Goal: Complete application form: Complete application form

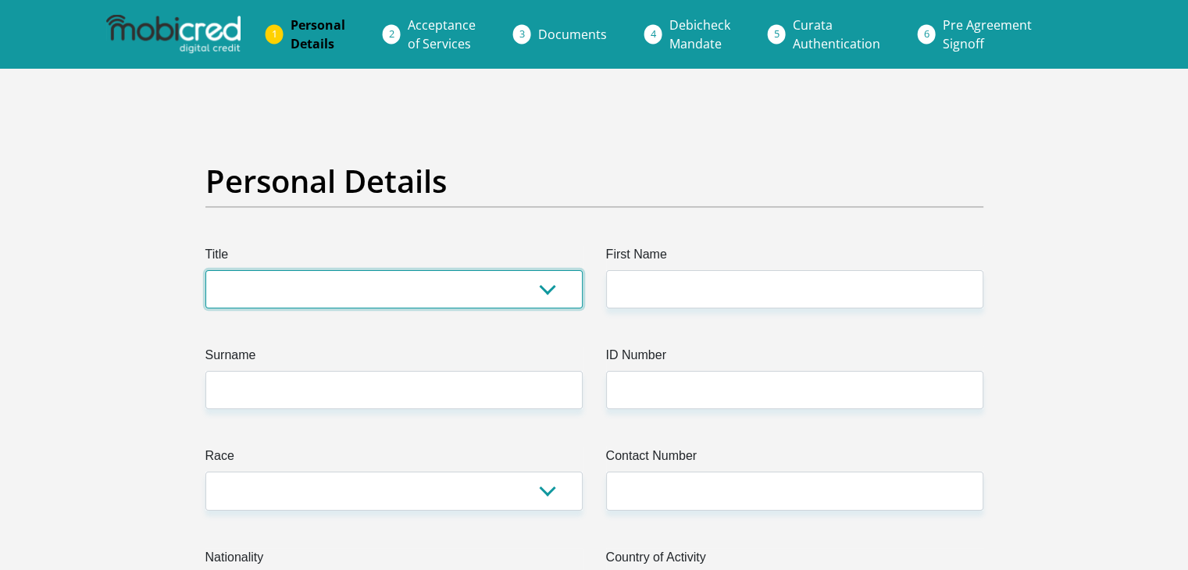
click at [403, 287] on select "Mr Ms Mrs Dr [PERSON_NAME]" at bounding box center [393, 289] width 377 height 38
select select "Ms"
click at [205, 270] on select "Mr Ms Mrs Dr [PERSON_NAME]" at bounding box center [393, 289] width 377 height 38
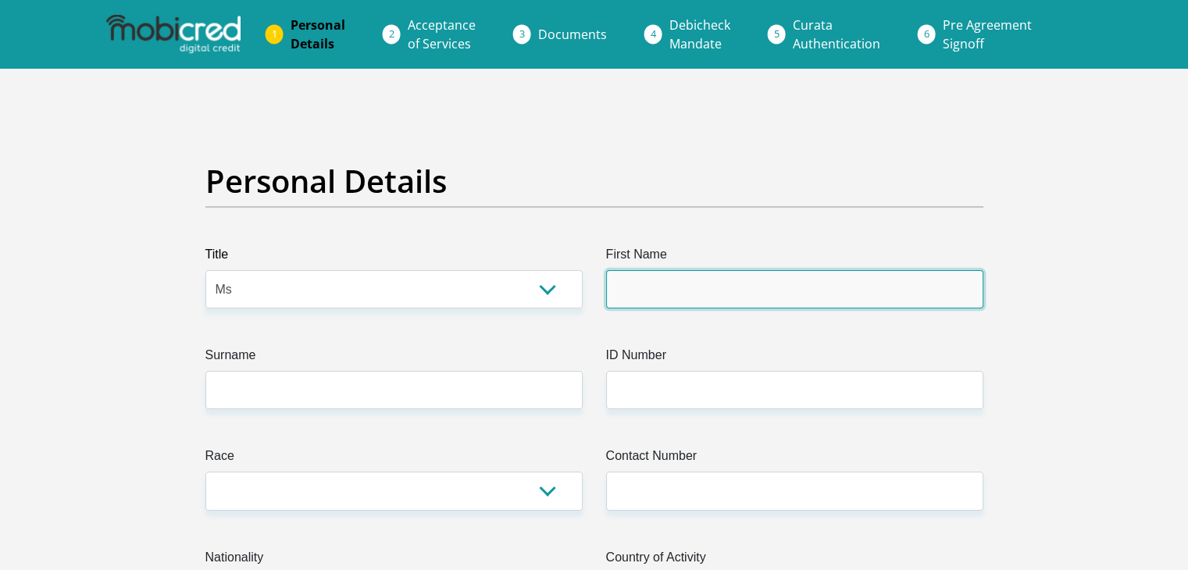
click at [643, 295] on input "First Name" at bounding box center [794, 289] width 377 height 38
type input "Candice"
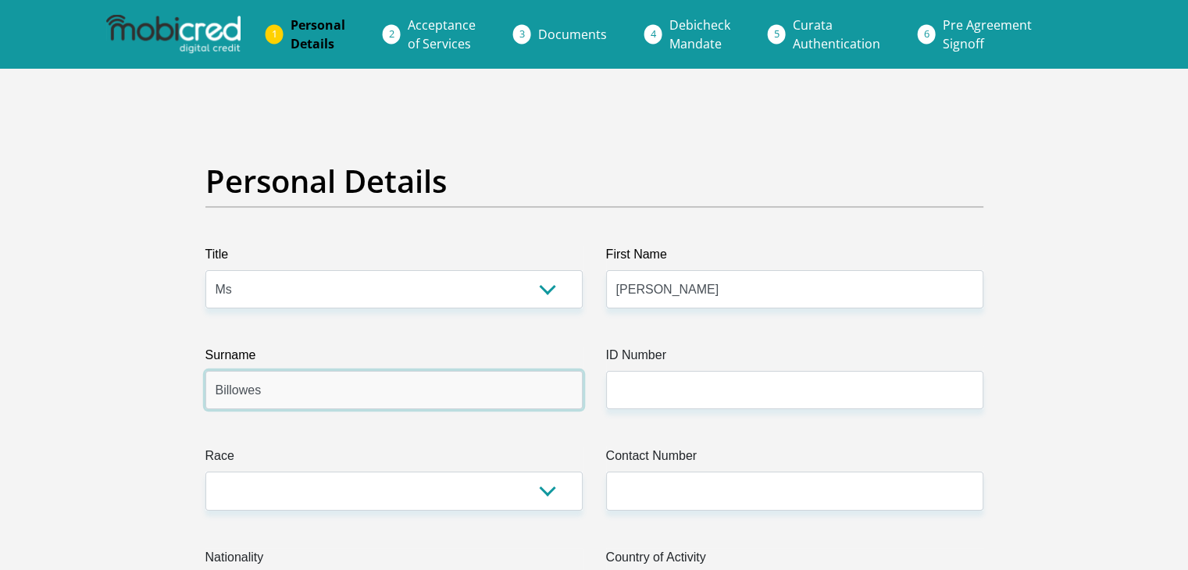
type input "Billowes"
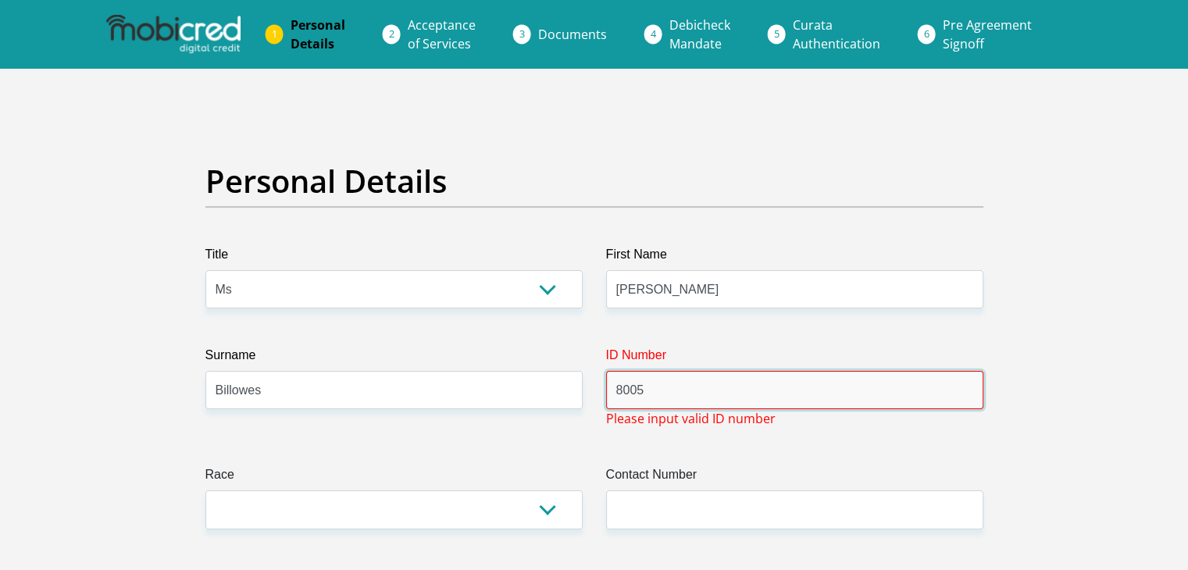
click at [687, 389] on input "8005" at bounding box center [794, 390] width 377 height 38
click at [687, 389] on input "800" at bounding box center [794, 390] width 377 height 38
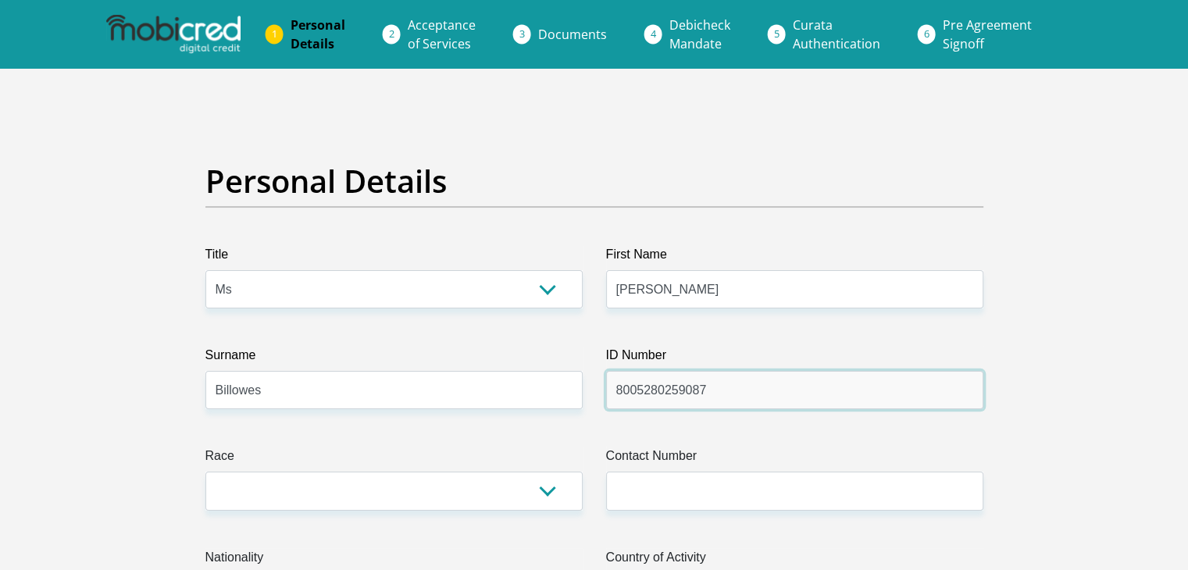
type input "8005280259087"
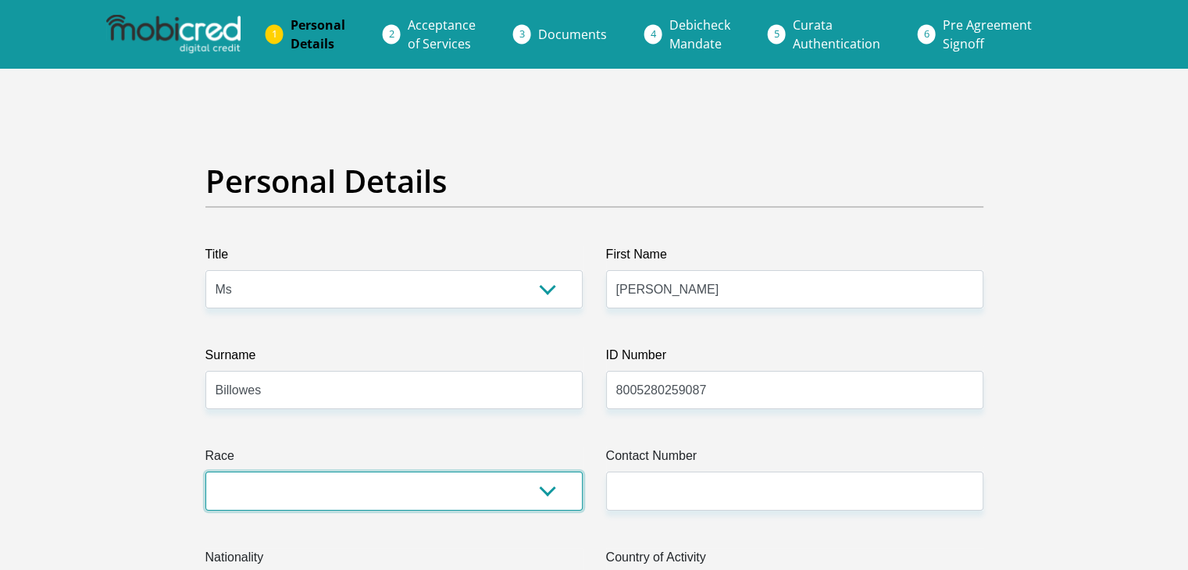
select select "4"
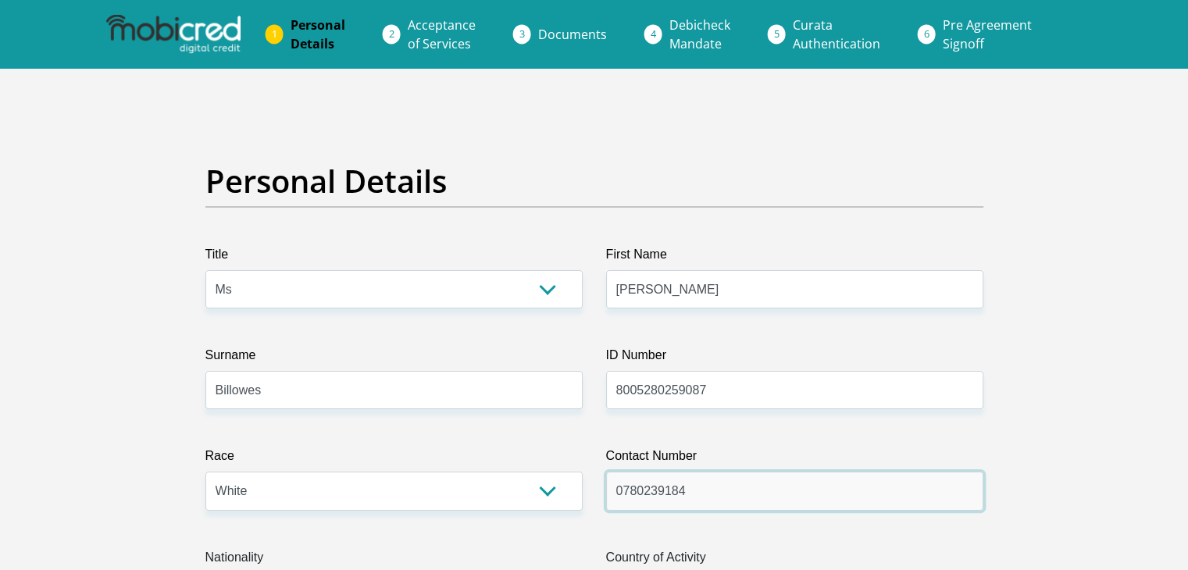
type input "0780239184"
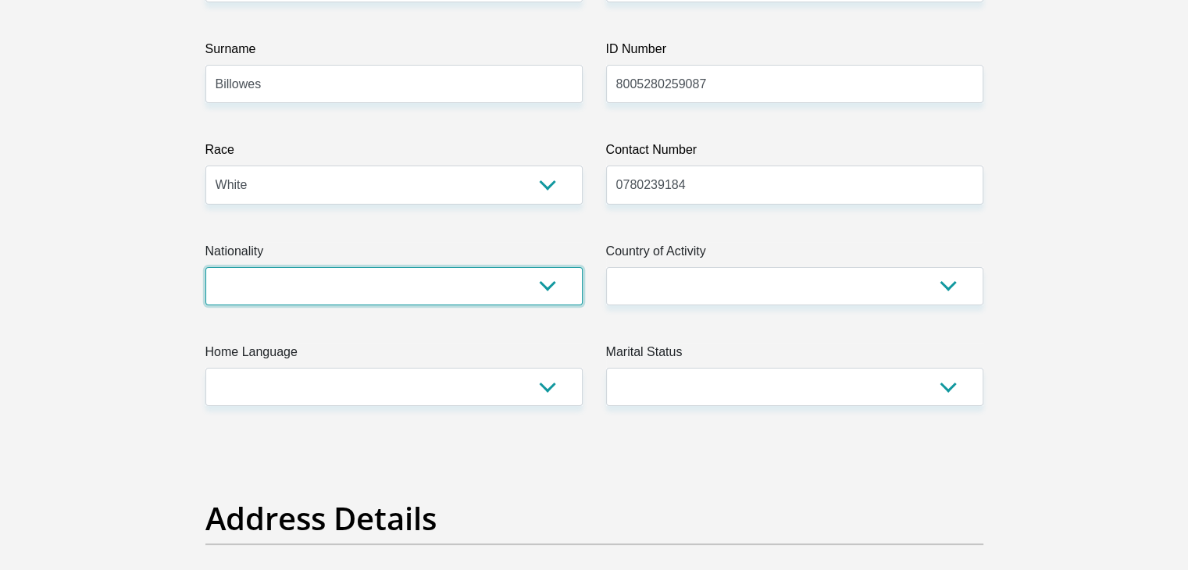
click at [509, 277] on select "South Africa Afghanistan Aland Islands Albania Algeria America Samoa American V…" at bounding box center [393, 286] width 377 height 38
select select "ZAF"
click at [205, 267] on select "South Africa Afghanistan Aland Islands Albania Algeria America Samoa American V…" at bounding box center [393, 286] width 377 height 38
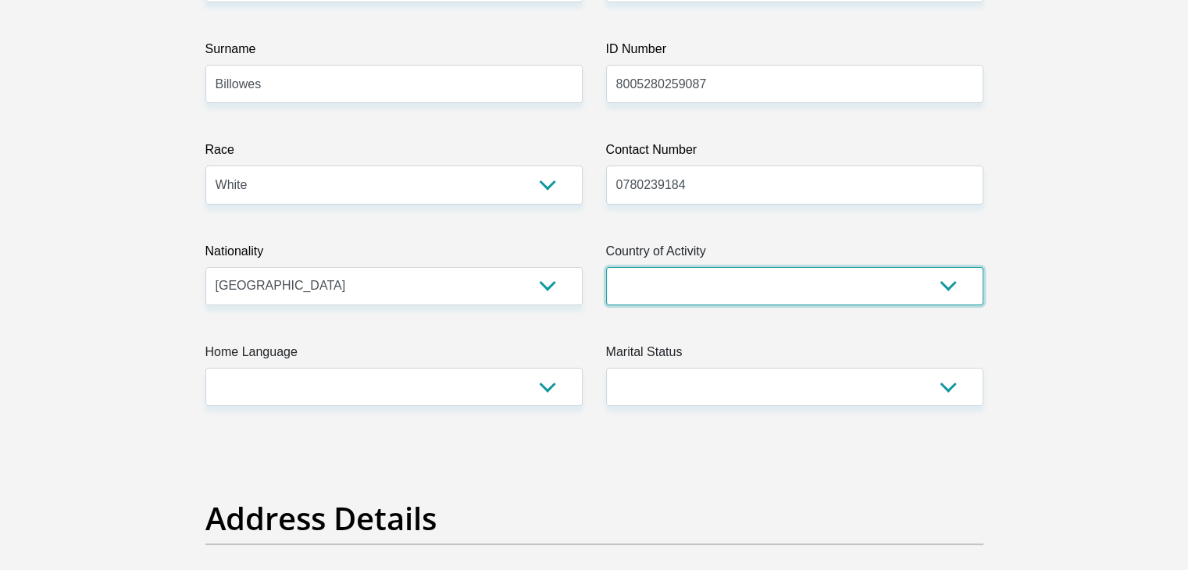
click at [716, 279] on select "South Africa Afghanistan Aland Islands Albania Algeria America Samoa American V…" at bounding box center [794, 286] width 377 height 38
select select "ZAF"
click at [606, 267] on select "South Africa Afghanistan Aland Islands Albania Algeria America Samoa American V…" at bounding box center [794, 286] width 377 height 38
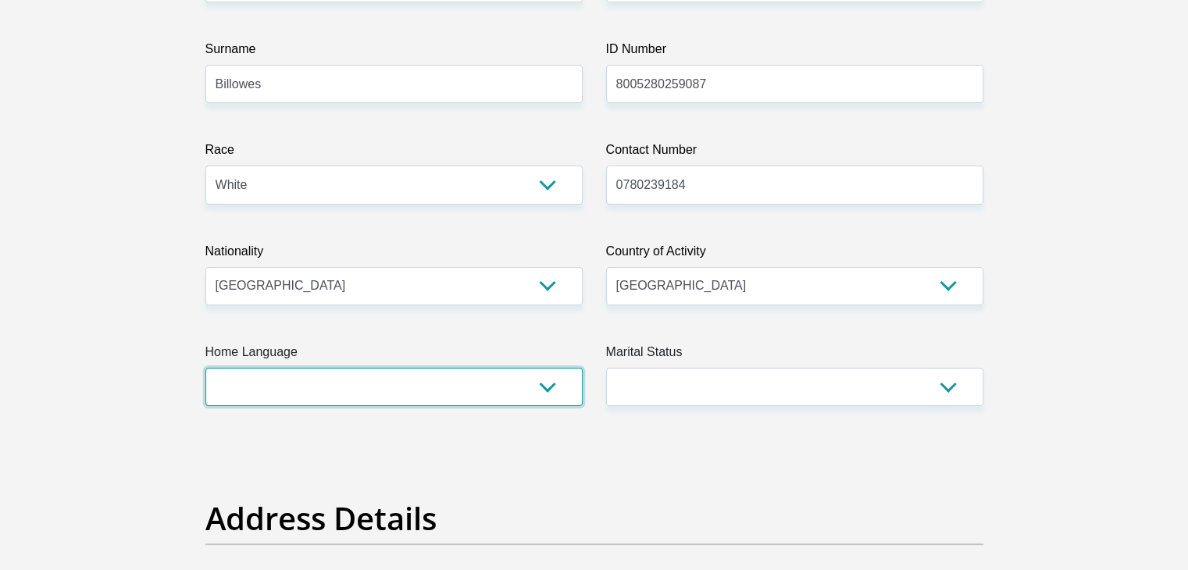
click at [400, 379] on select "Afrikaans English Sepedi South Ndebele Southern Sotho Swati Tsonga Tswana Venda…" at bounding box center [393, 387] width 377 height 38
select select "eng"
click at [205, 368] on select "Afrikaans English Sepedi South Ndebele Southern Sotho Swati Tsonga Tswana Venda…" at bounding box center [393, 387] width 377 height 38
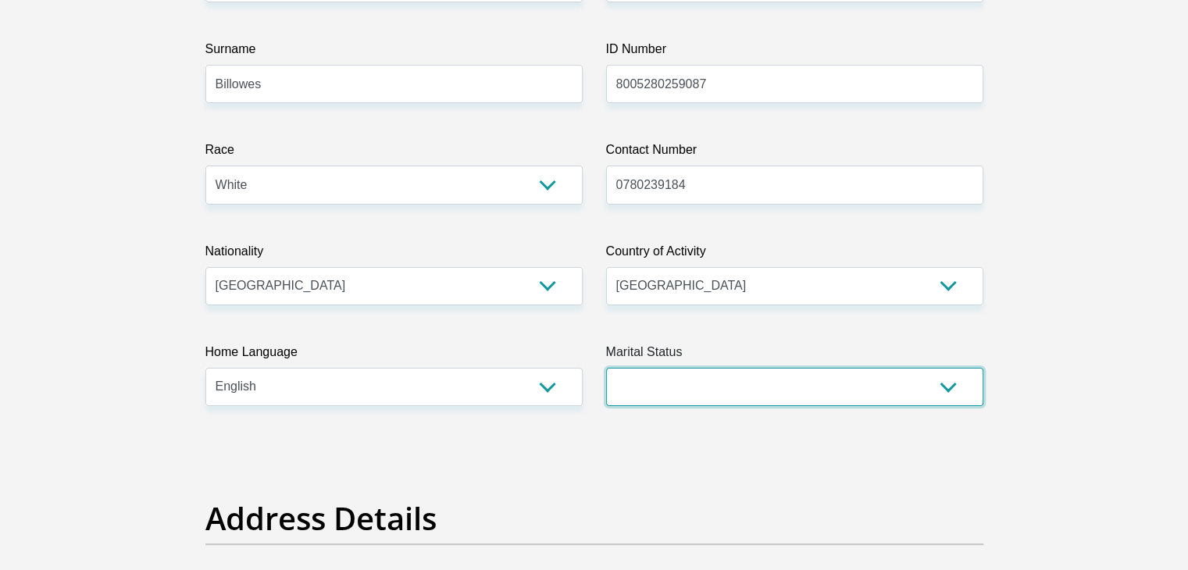
click at [676, 398] on select "Married ANC Single Divorced Widowed Married COP or Customary Law" at bounding box center [794, 387] width 377 height 38
select select "2"
click at [606, 368] on select "Married ANC Single Divorced Widowed Married COP or Customary Law" at bounding box center [794, 387] width 377 height 38
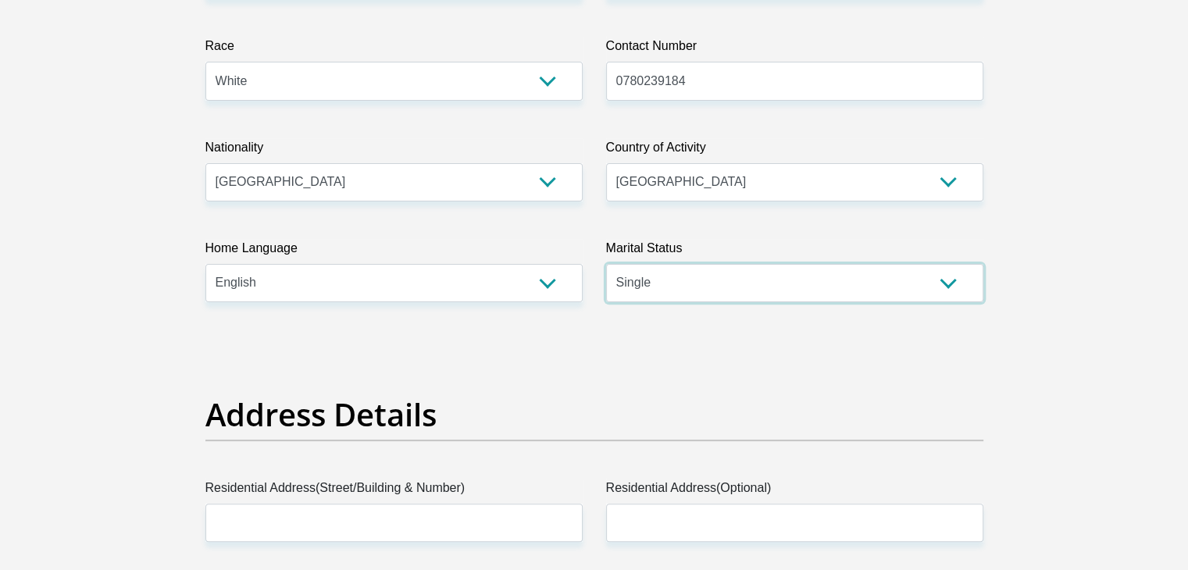
scroll to position [697, 0]
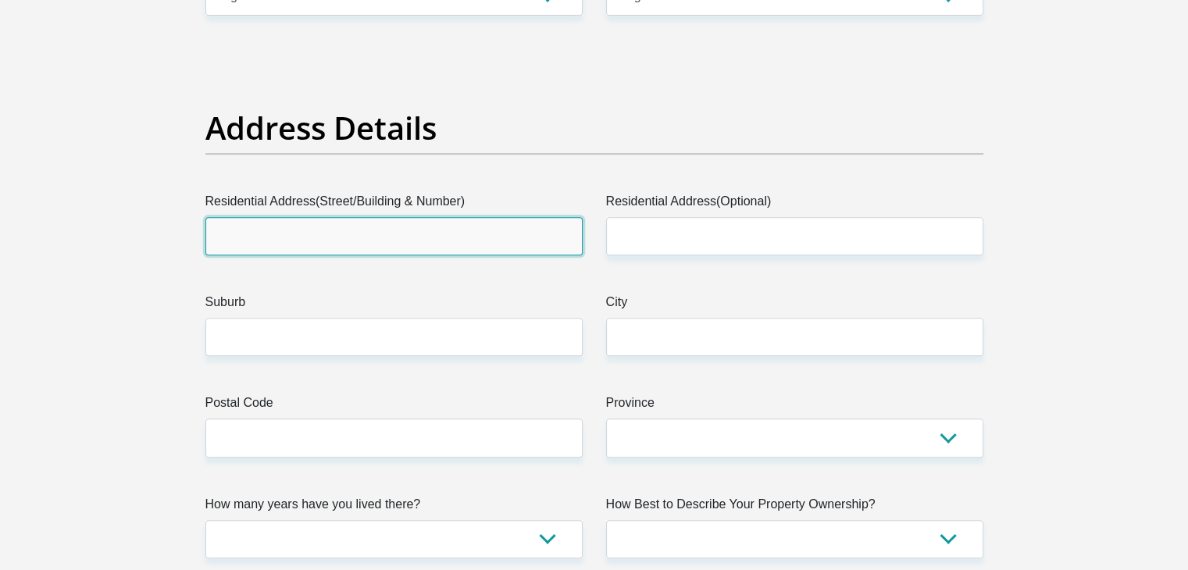
click at [383, 236] on input "Residential Address(Street/Building & Number)" at bounding box center [393, 236] width 377 height 38
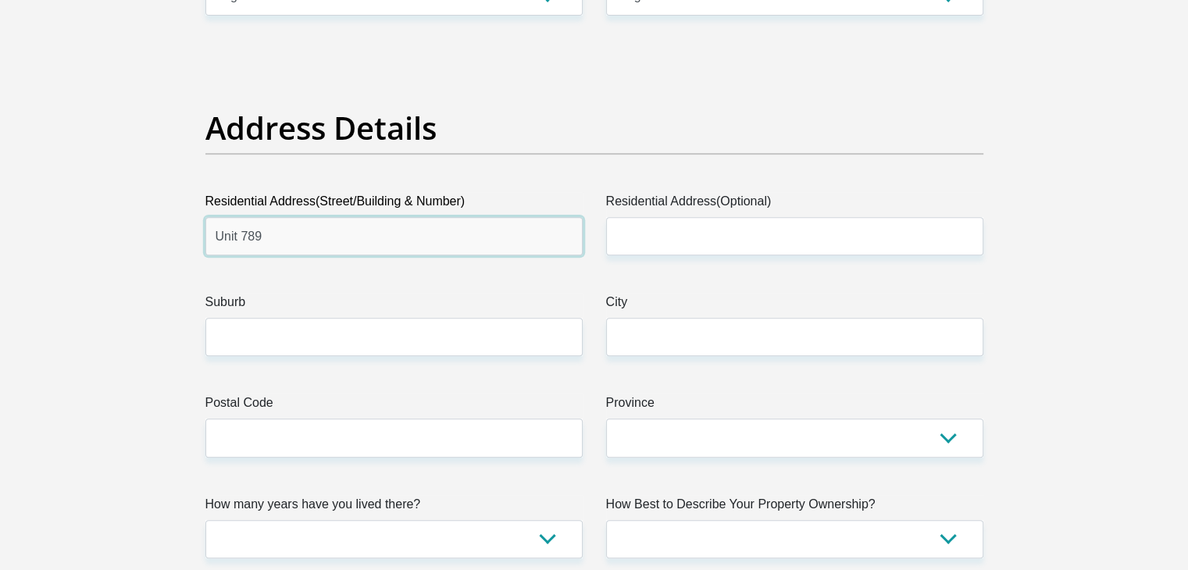
type input "Unit 789"
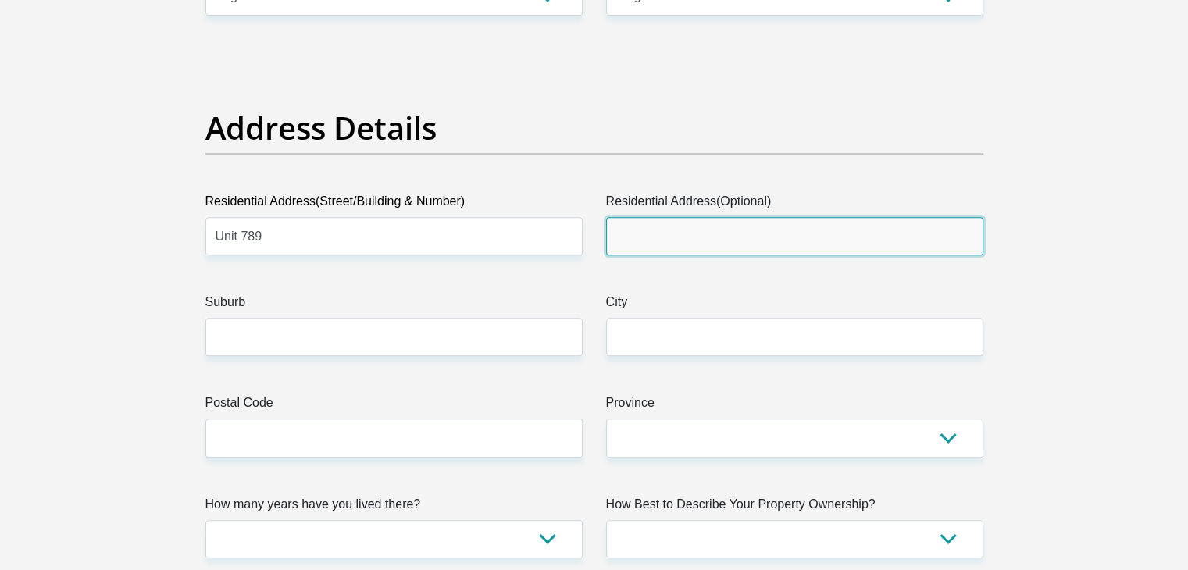
type input "d"
type input "DE Zicht estate"
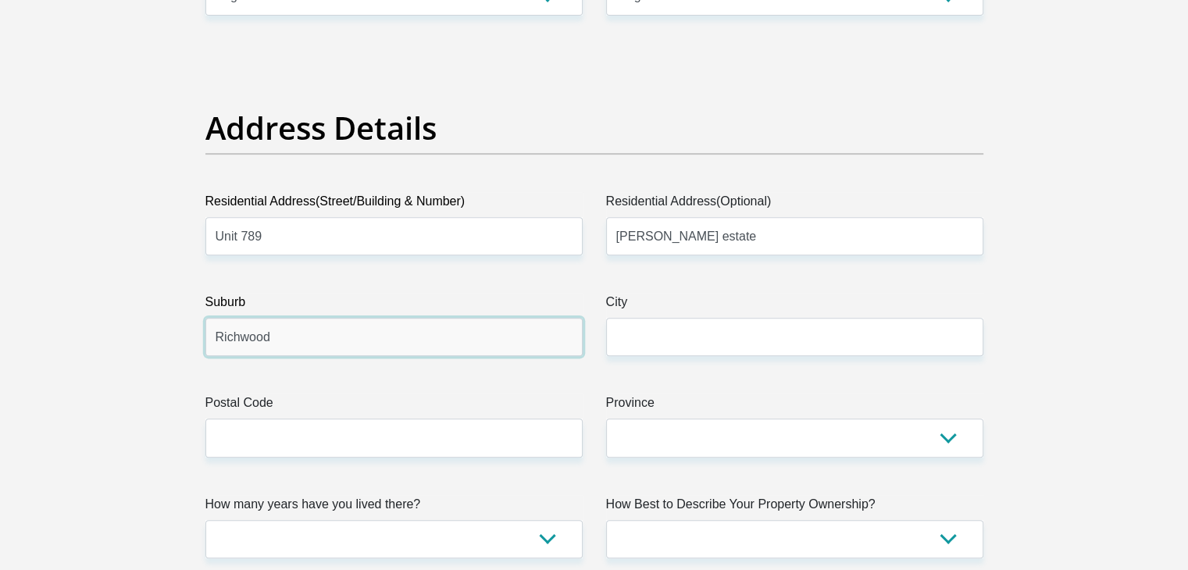
type input "Richwood"
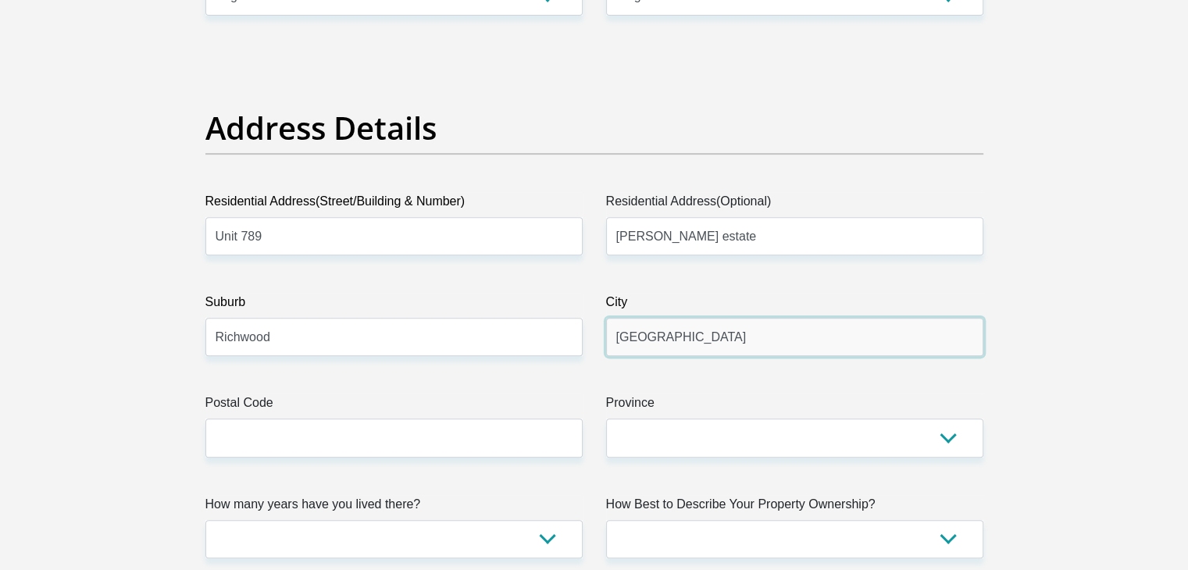
type input "Cape Town"
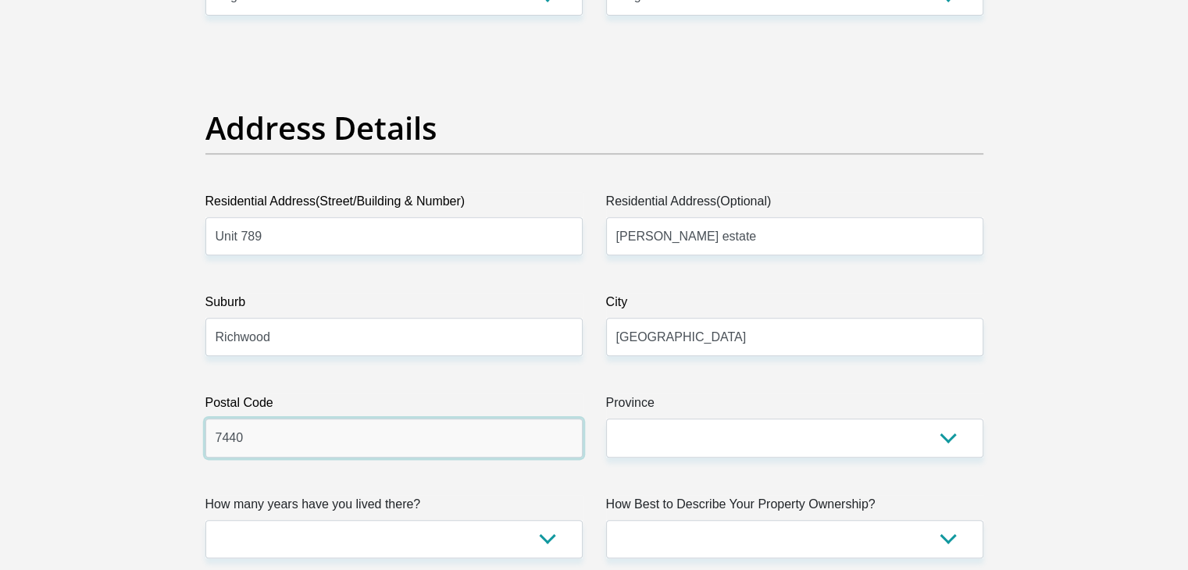
type input "7440"
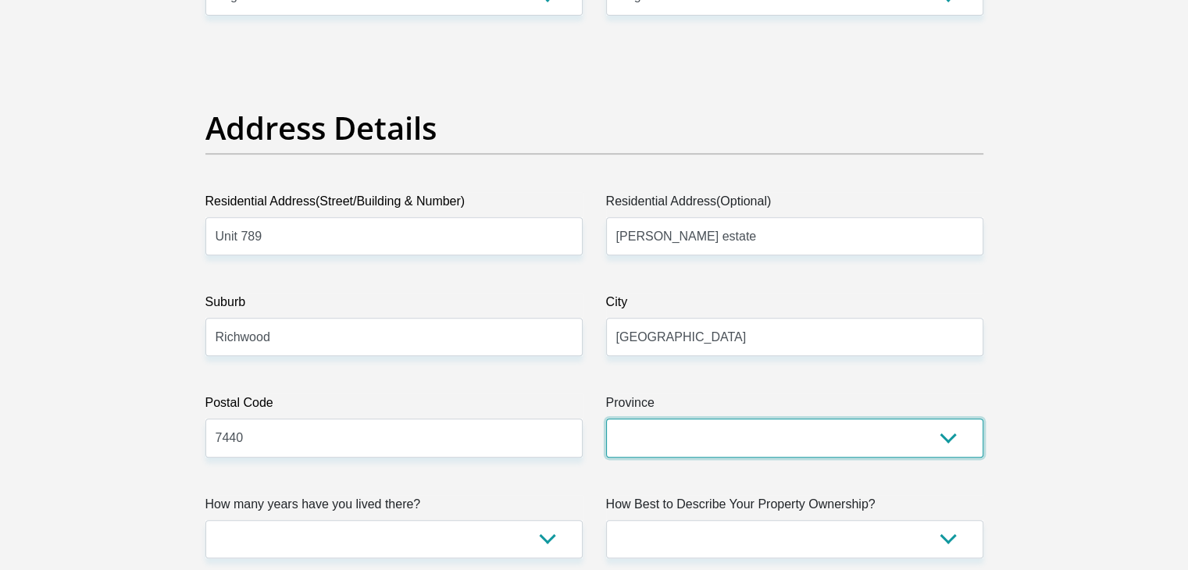
select select "Western Cape"
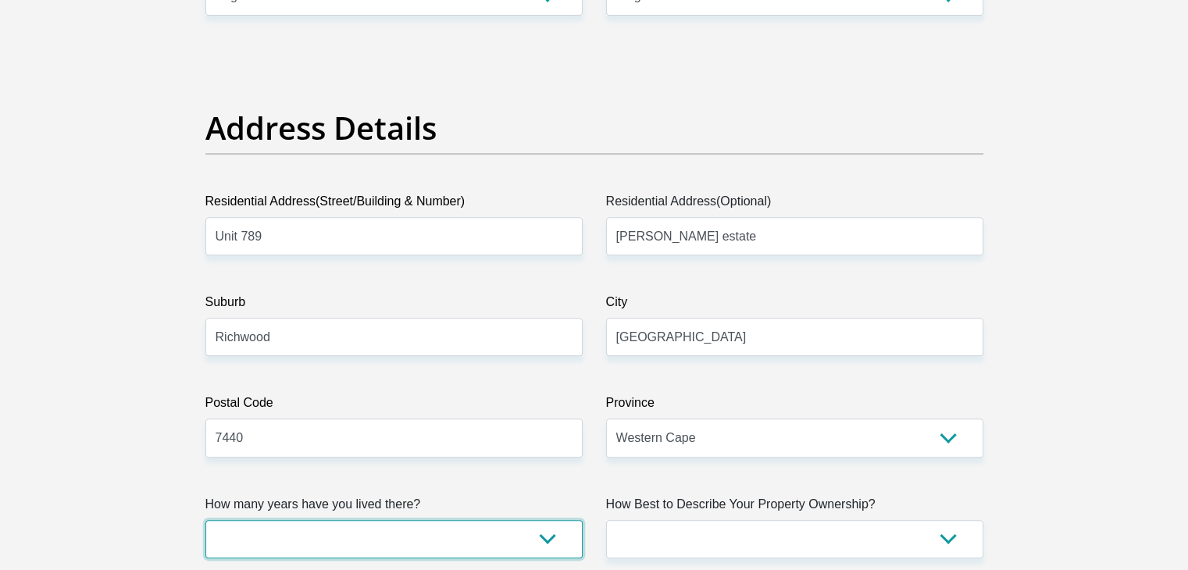
click at [472, 535] on select "less than 1 year 1-3 years 3-5 years 5+ years" at bounding box center [393, 539] width 377 height 38
select select "2"
click at [205, 520] on select "less than 1 year 1-3 years 3-5 years 5+ years" at bounding box center [393, 539] width 377 height 38
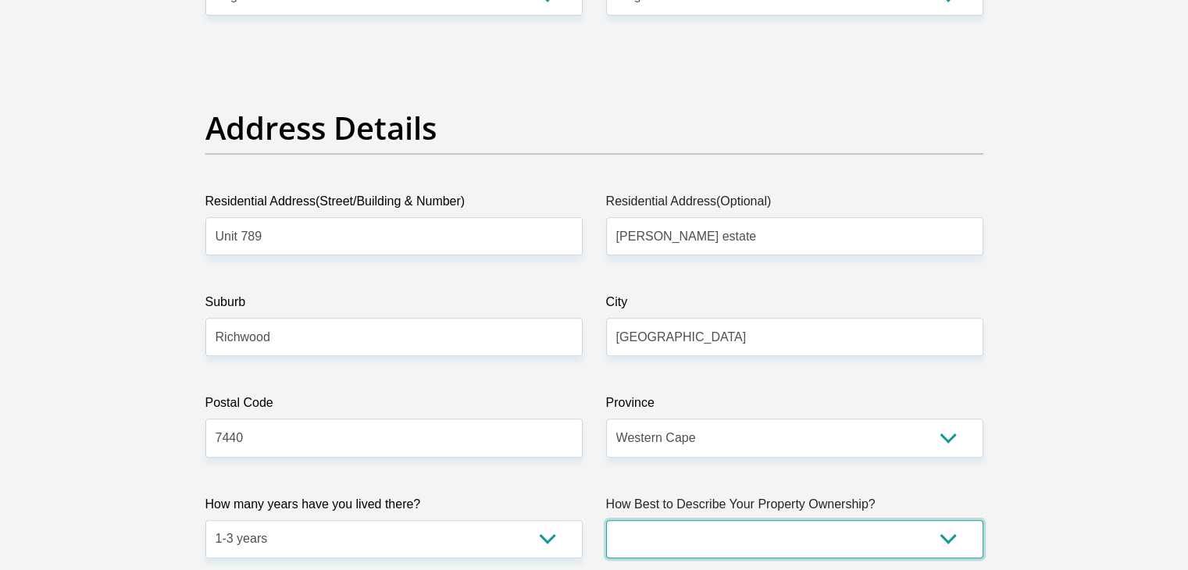
click at [674, 544] on select "Owned Rented Family Owned Company Dwelling" at bounding box center [794, 539] width 377 height 38
select select "Rented"
click at [606, 520] on select "Owned Rented Family Owned Company Dwelling" at bounding box center [794, 539] width 377 height 38
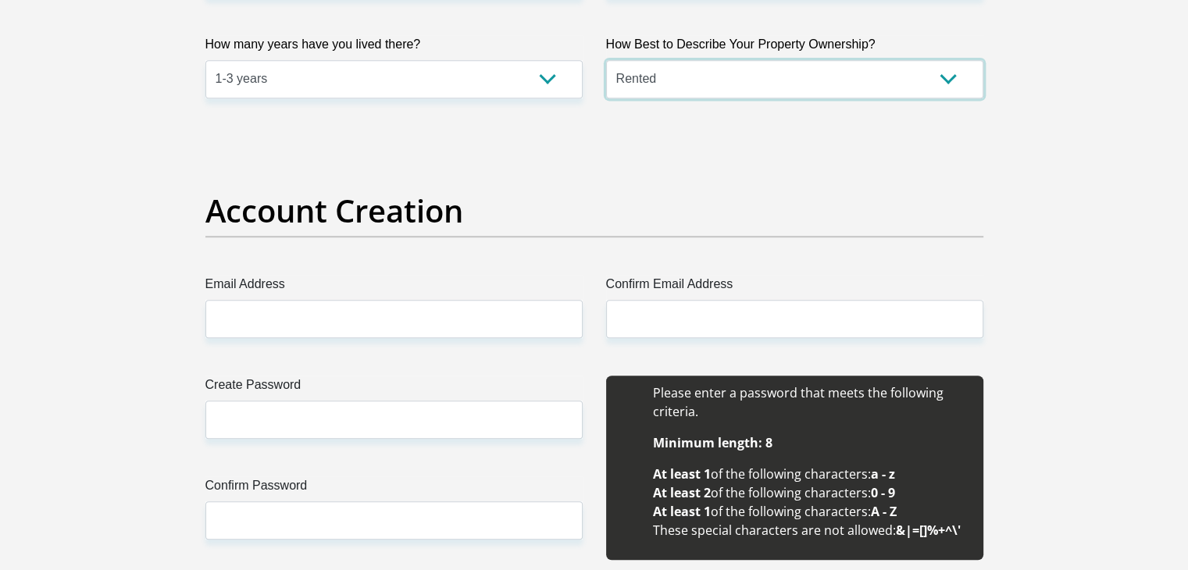
scroll to position [1165, 0]
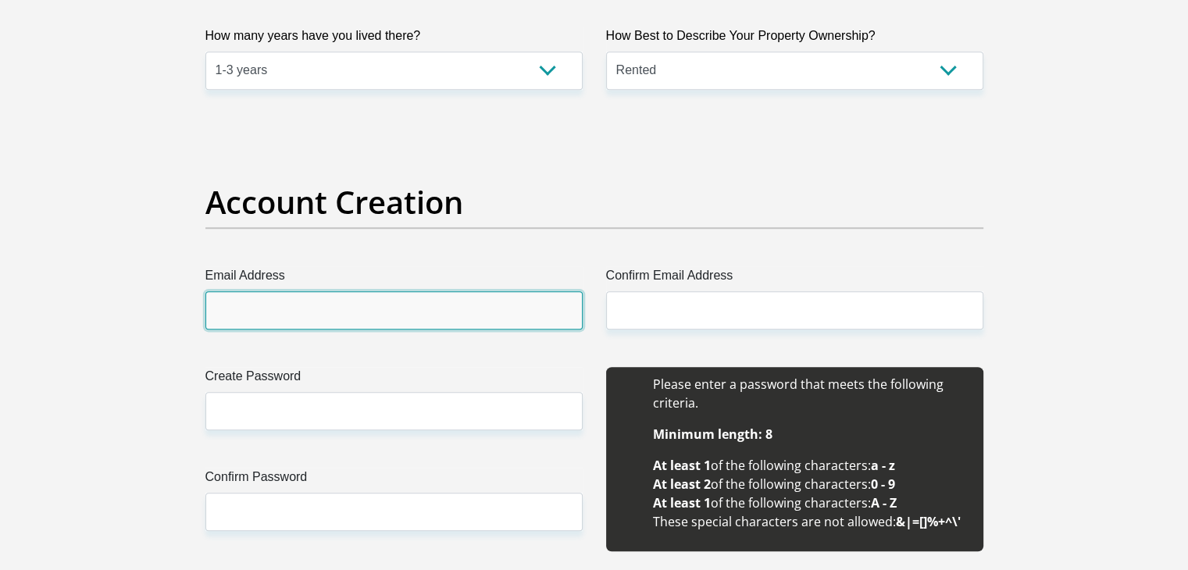
click at [373, 307] on input "Email Address" at bounding box center [393, 310] width 377 height 38
type input "candicebillowes01@gmail.com"
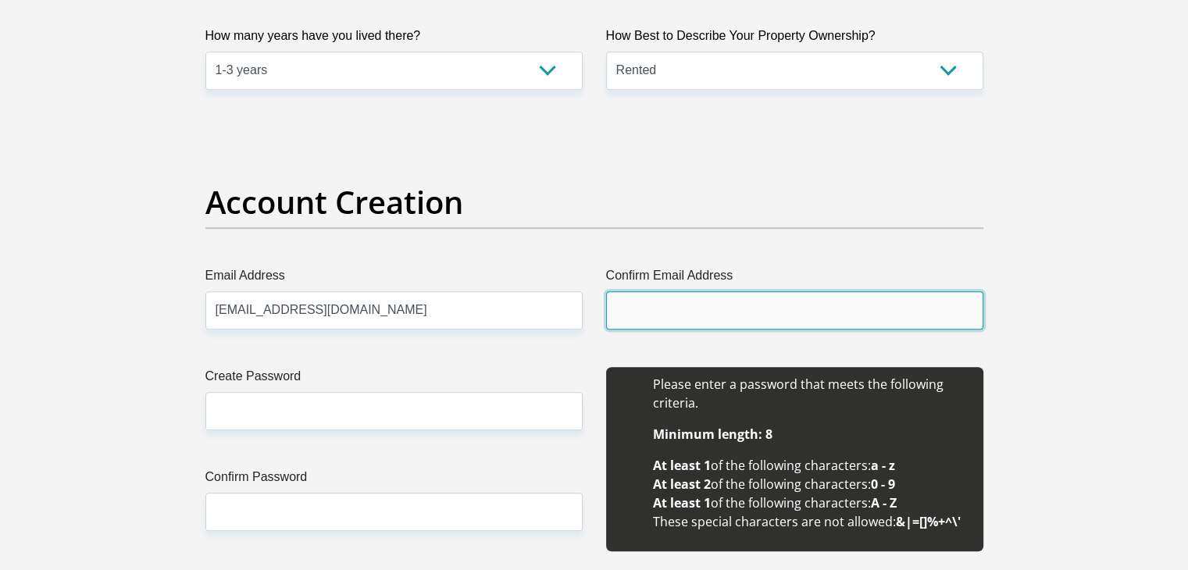
type input "candicebillowes01@gmail.com"
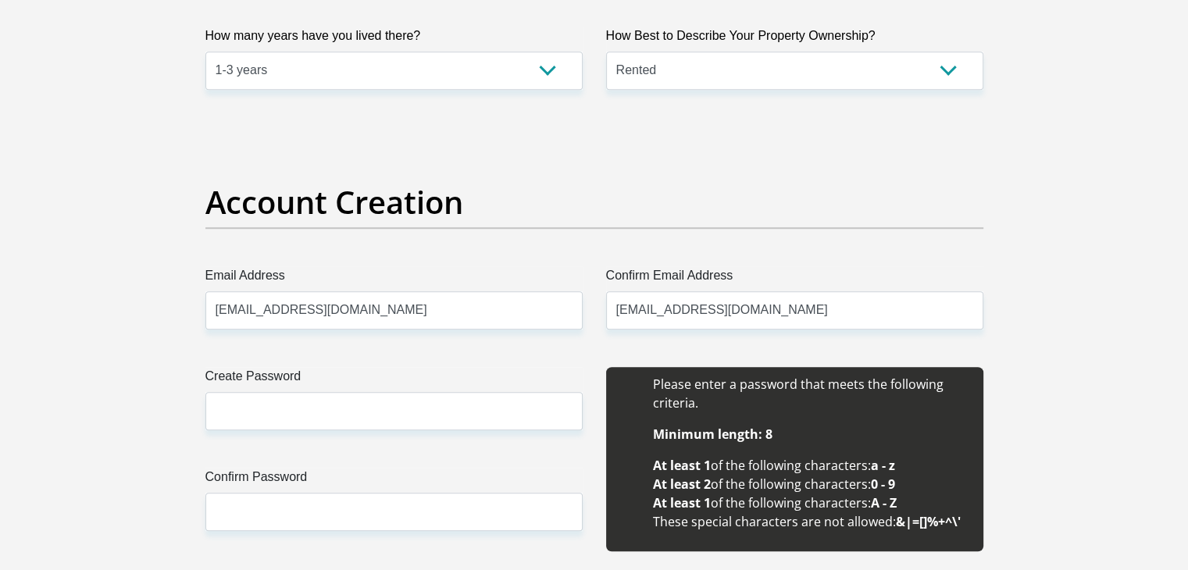
type input "Candice"
type input "Billowes"
type input "0780239184"
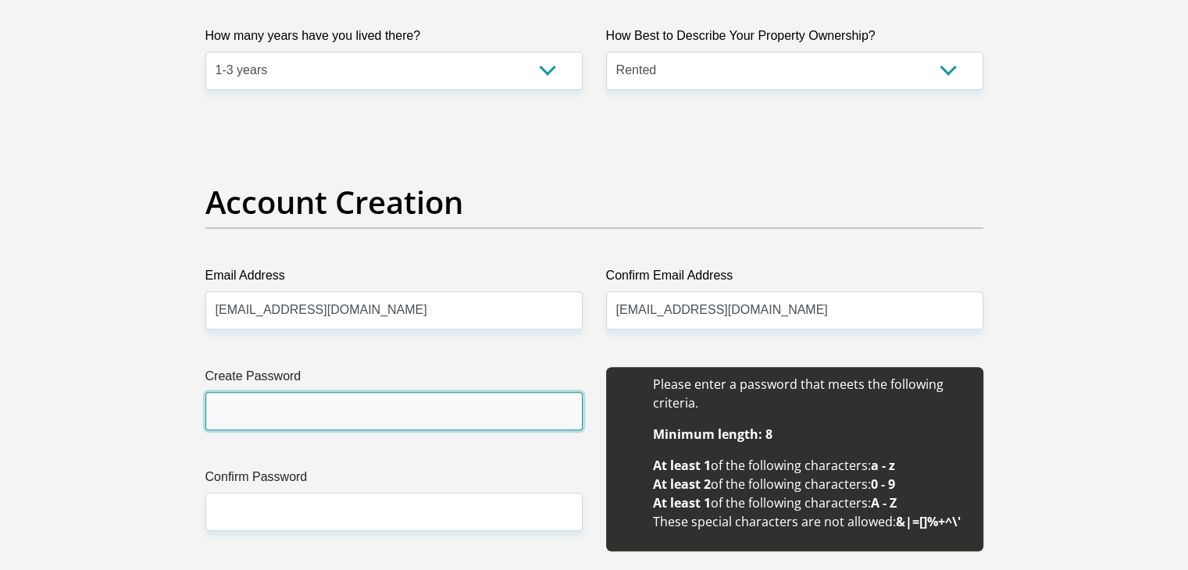
click at [353, 416] on input "Create Password" at bounding box center [393, 411] width 377 height 38
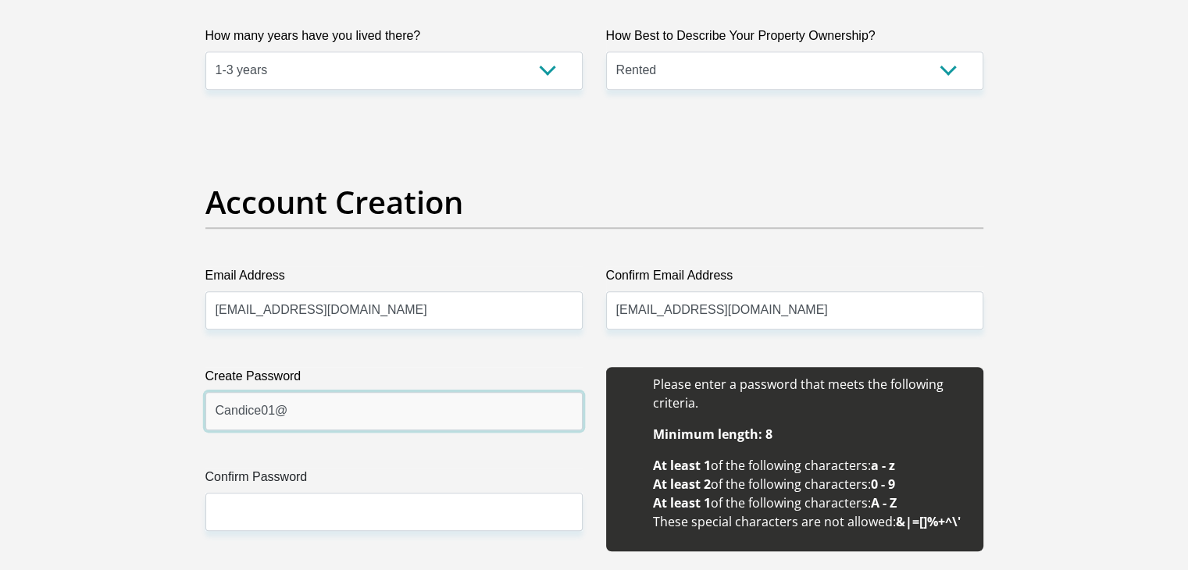
type input "Candice01@"
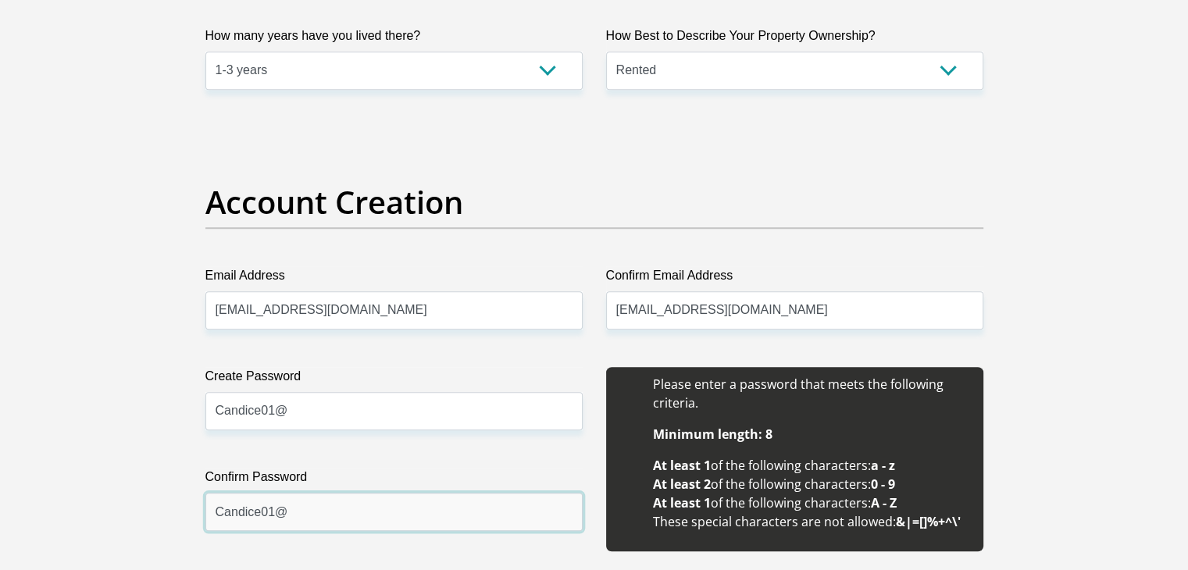
type input "Candice01@"
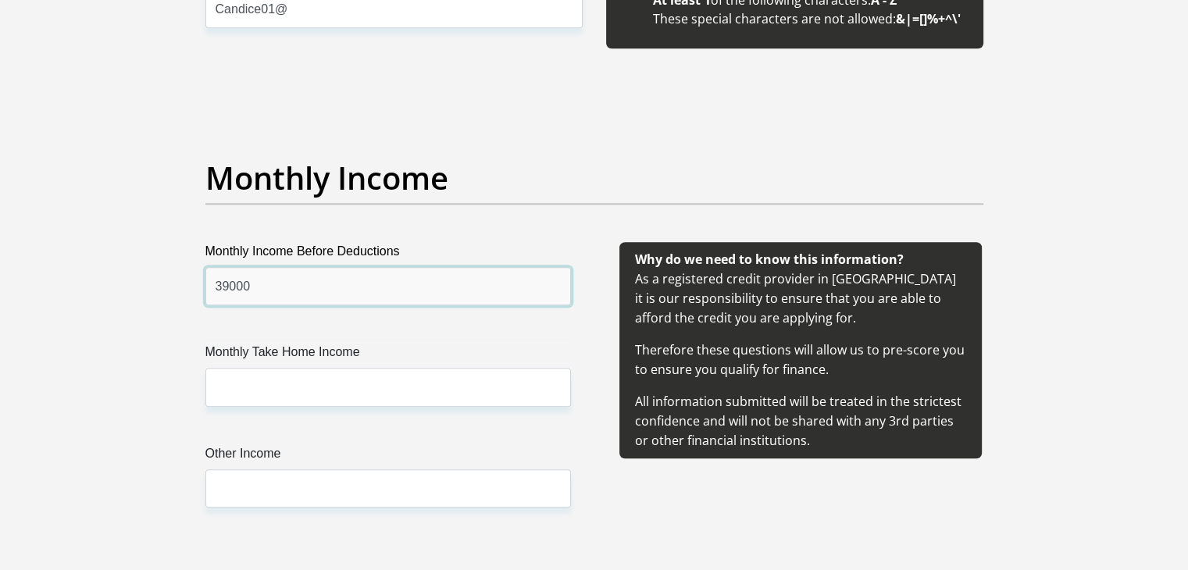
click at [323, 273] on input "39000" at bounding box center [388, 286] width 366 height 38
type input "39000"
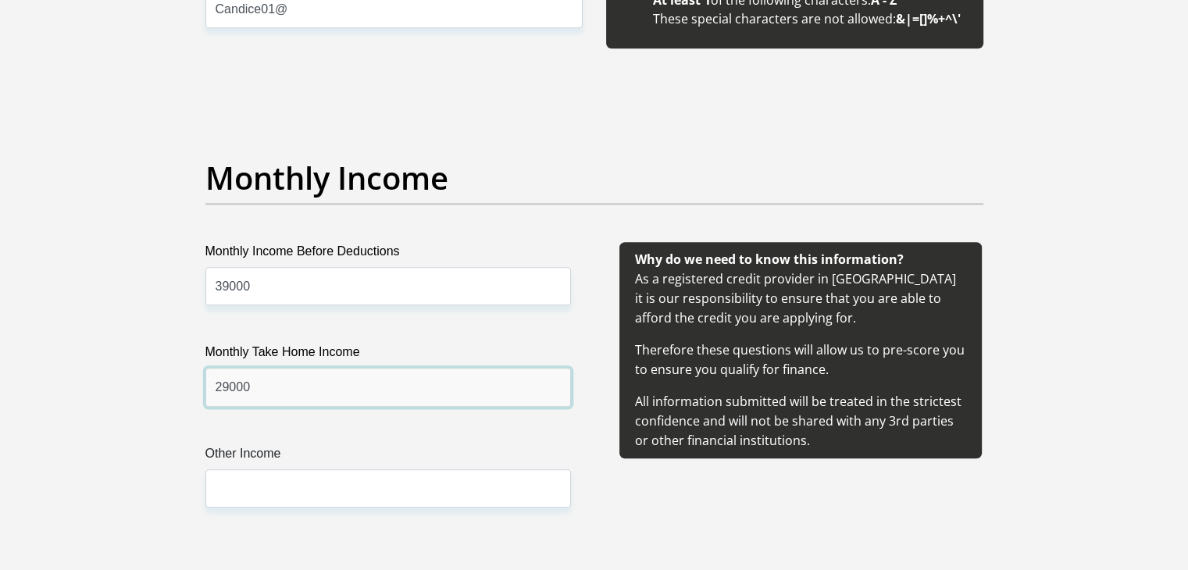
type input "29000"
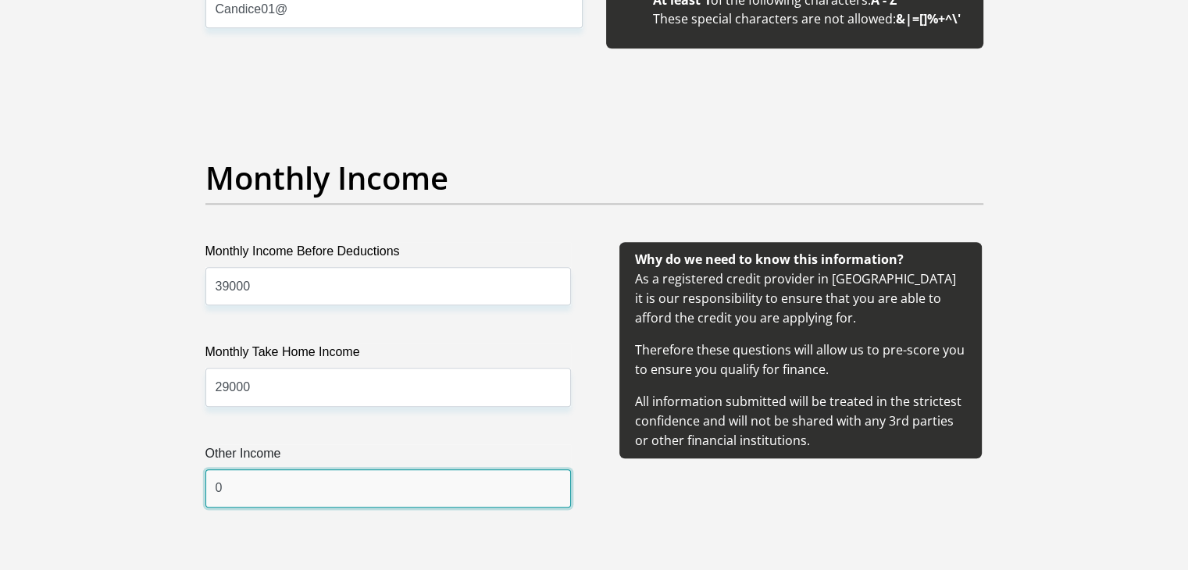
type input "0"
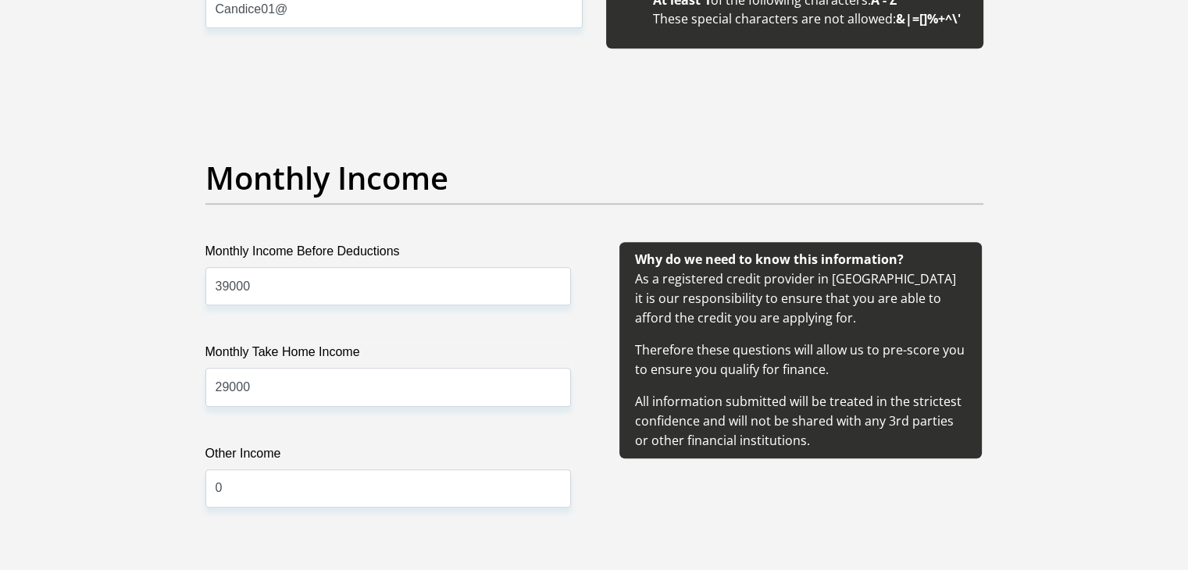
scroll to position [2110, 0]
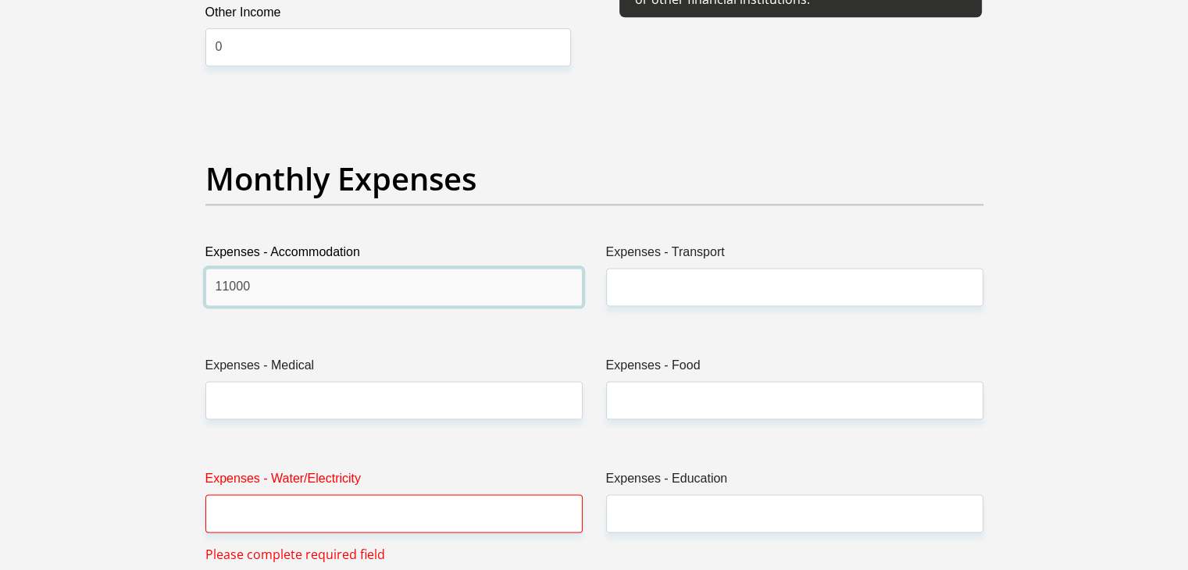
type input "11000"
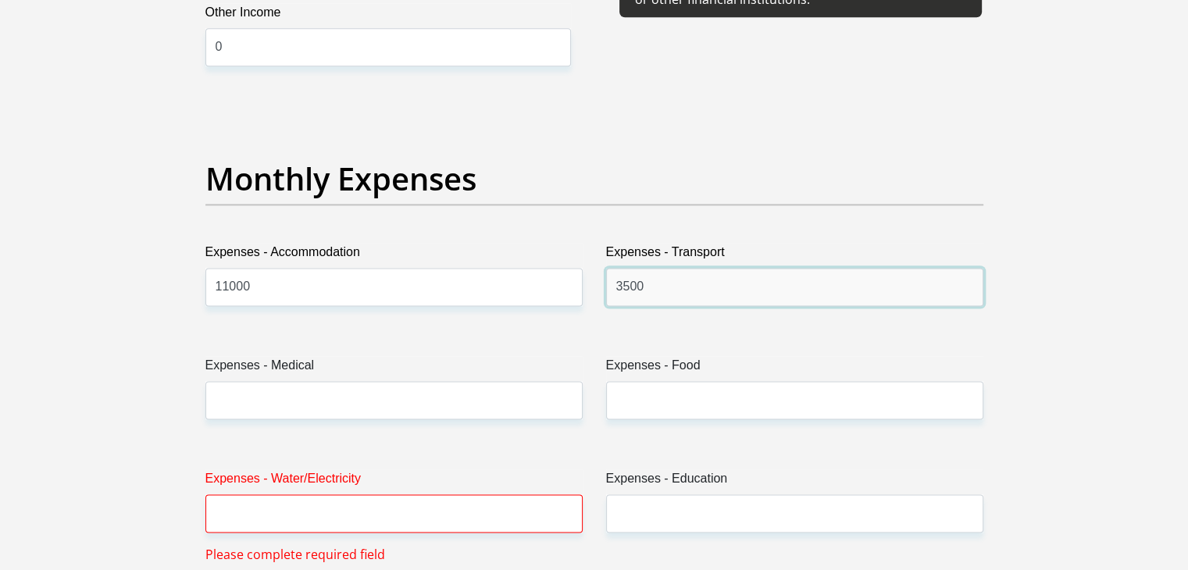
type input "3500"
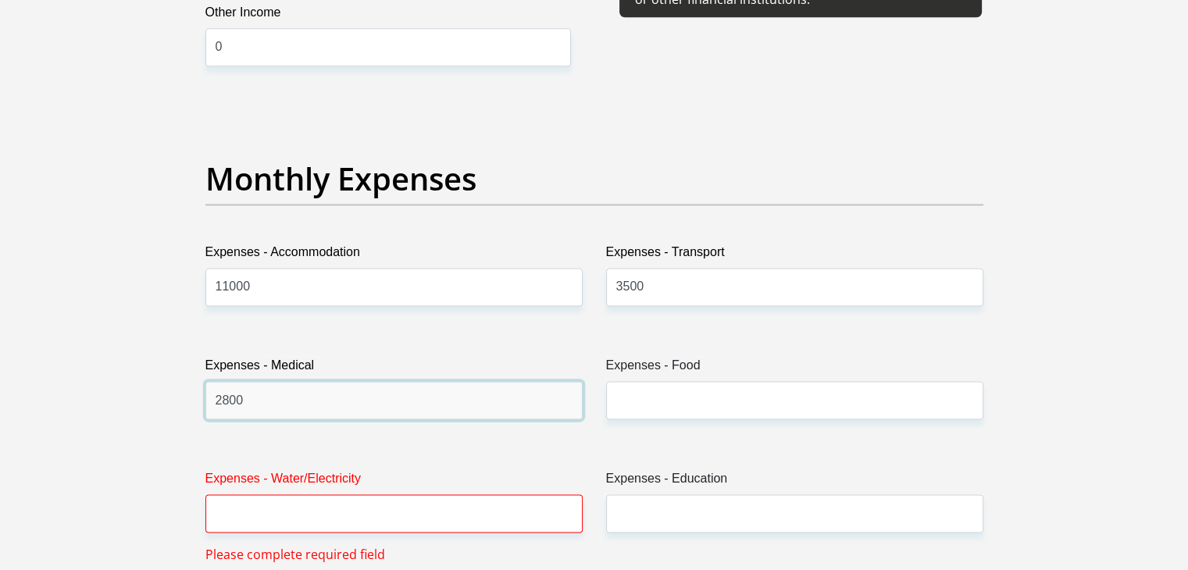
type input "2800"
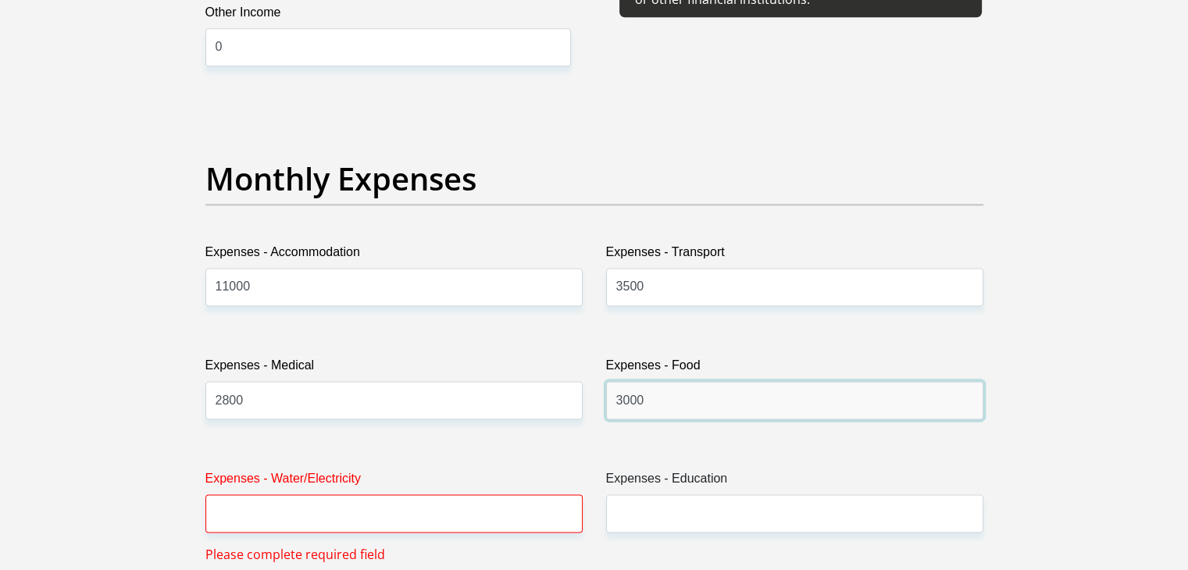
type input "3000"
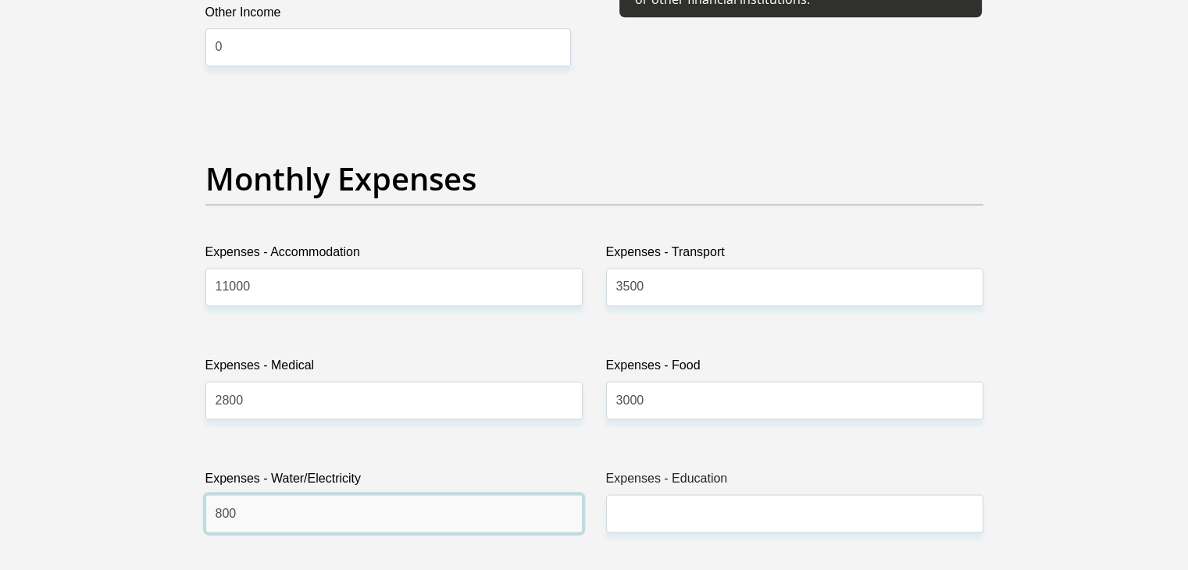
type input "800"
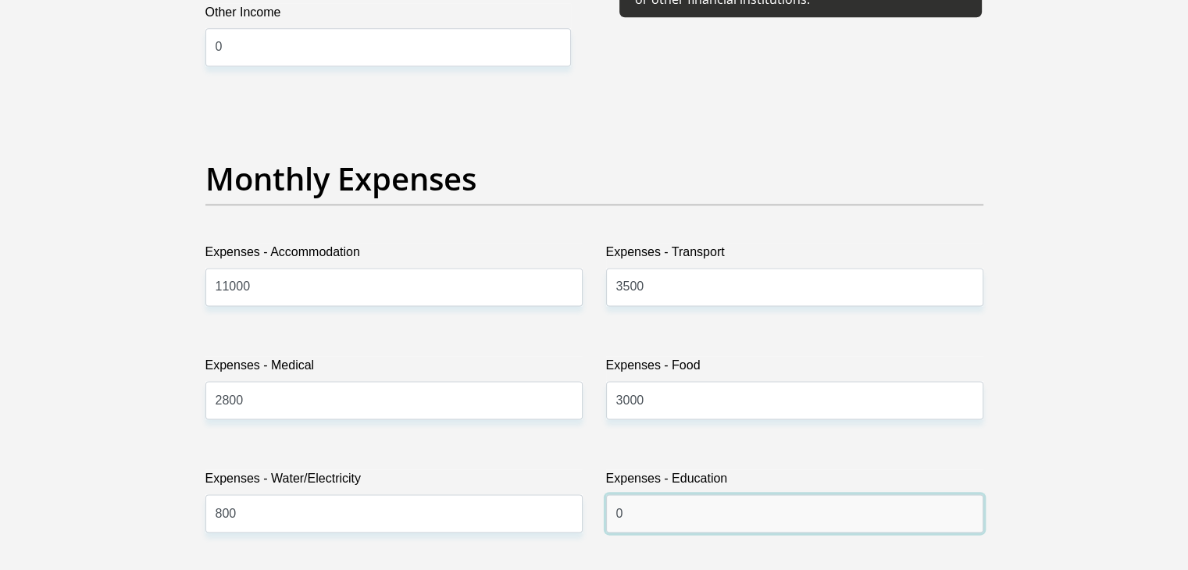
type input "0"
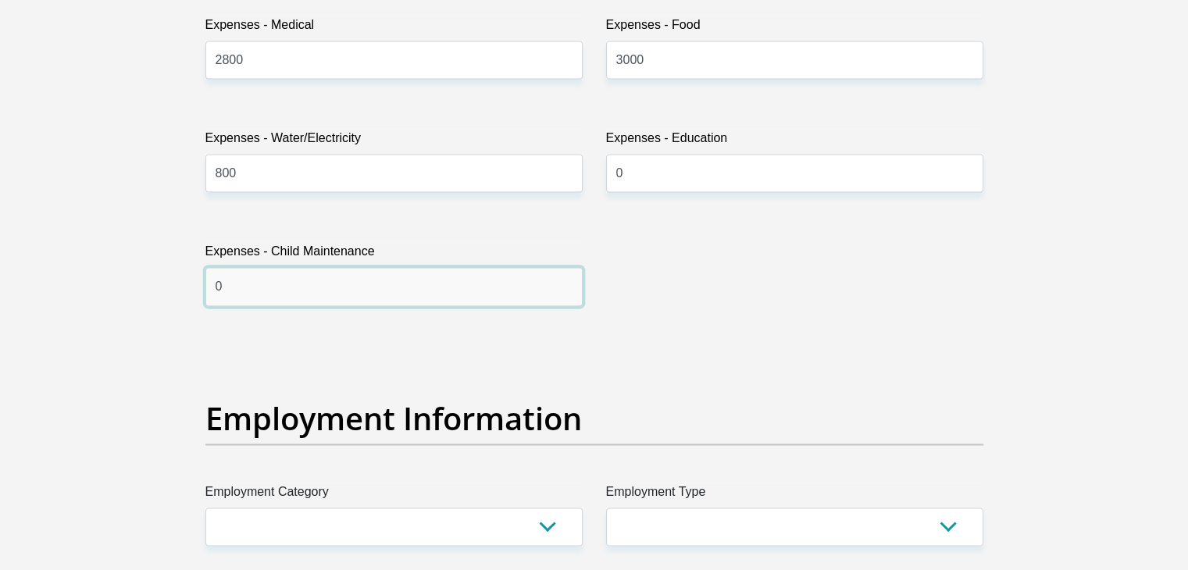
type input "0"
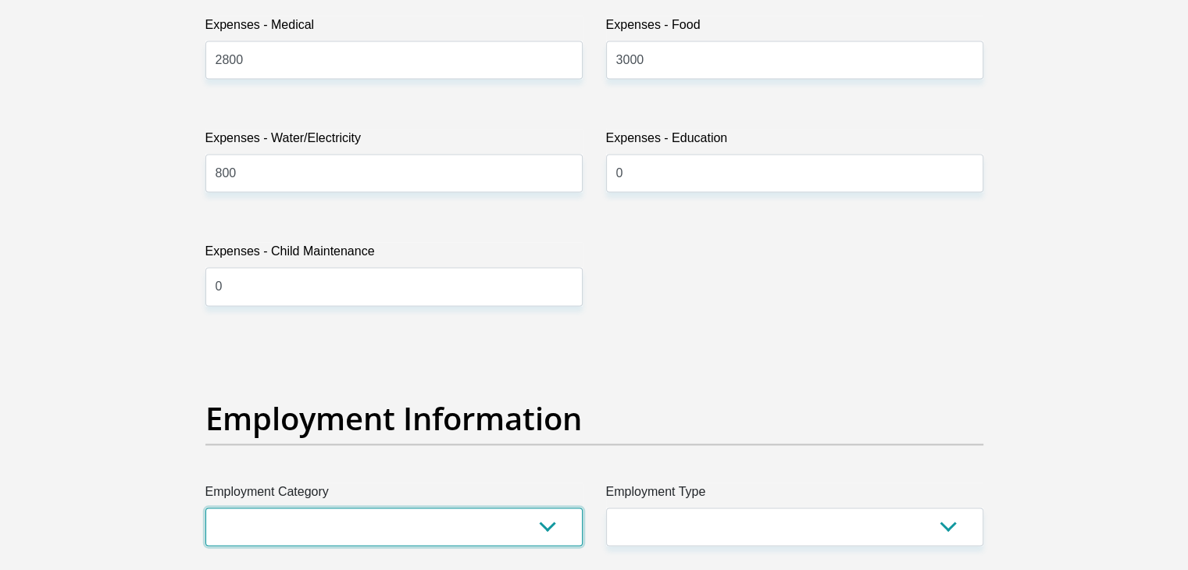
click at [402, 527] on select "AGRICULTURE ALCOHOL & TOBACCO CONSTRUCTION MATERIALS METALLURGY EQUIPMENT FOR R…" at bounding box center [393, 527] width 377 height 38
select select "6"
click at [205, 508] on select "AGRICULTURE ALCOHOL & TOBACCO CONSTRUCTION MATERIALS METALLURGY EQUIPMENT FOR R…" at bounding box center [393, 527] width 377 height 38
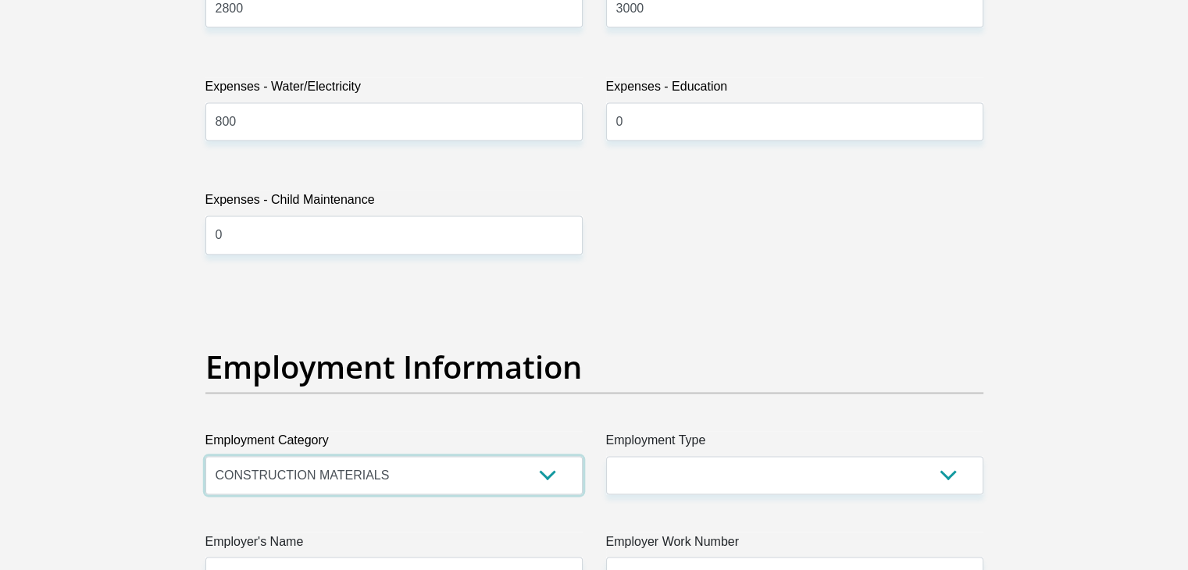
scroll to position [2529, 0]
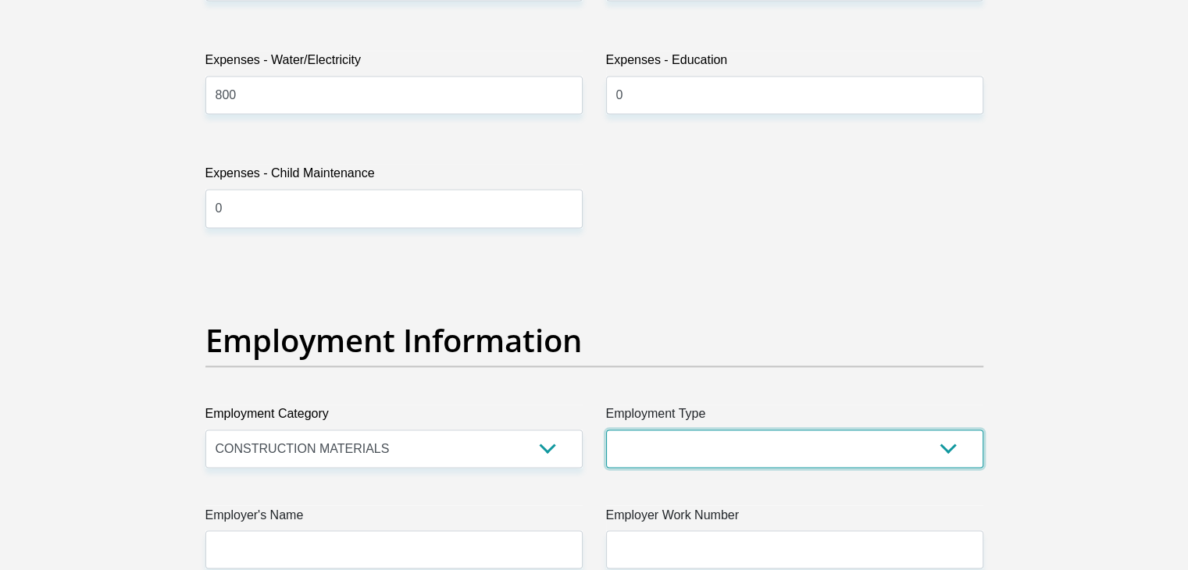
click at [808, 442] on select "College/Lecturer Craft Seller Creative Driver Executive Farmer Forces - Non Com…" at bounding box center [794, 449] width 377 height 38
select select "Executive"
click at [606, 430] on select "College/Lecturer Craft Seller Creative Driver Executive Farmer Forces - Non Com…" at bounding box center [794, 449] width 377 height 38
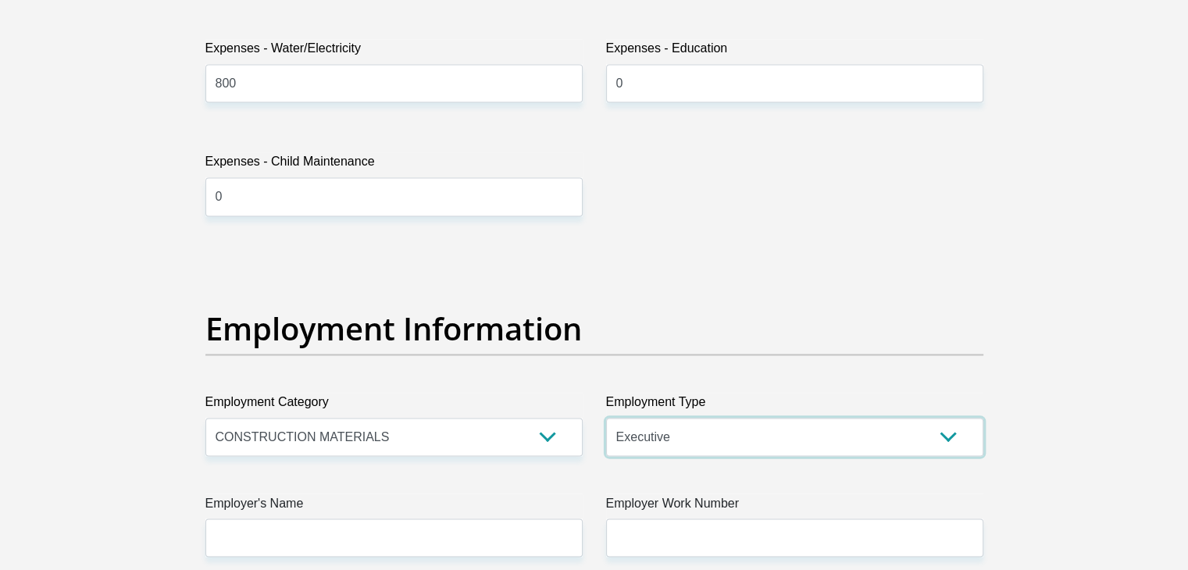
scroll to position [2685, 0]
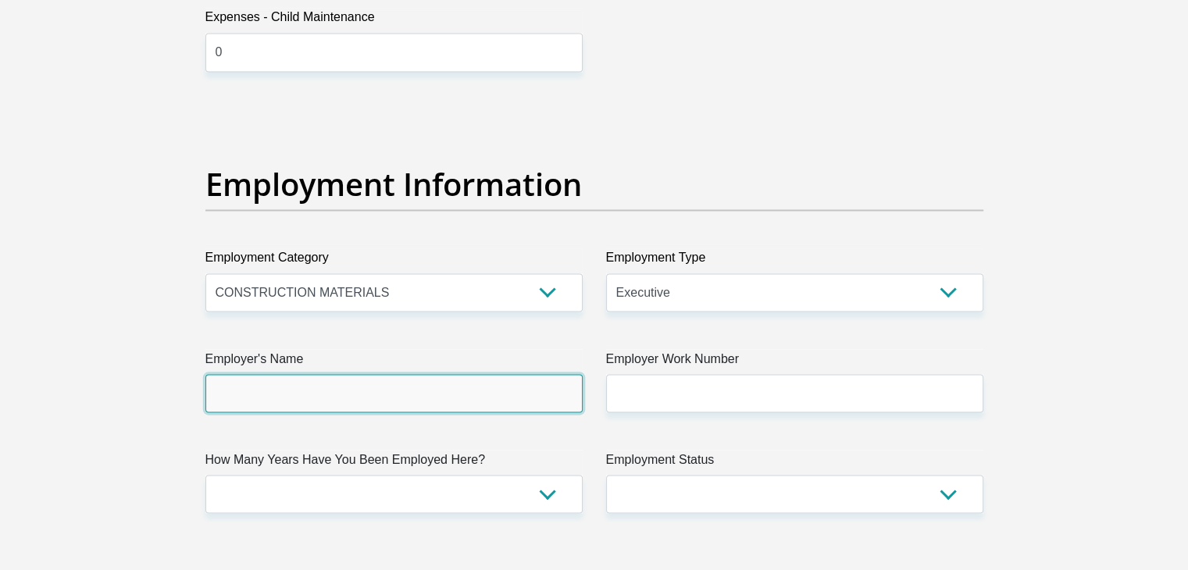
click at [369, 384] on input "Employer's Name" at bounding box center [393, 393] width 377 height 38
type input "Bidlabels"
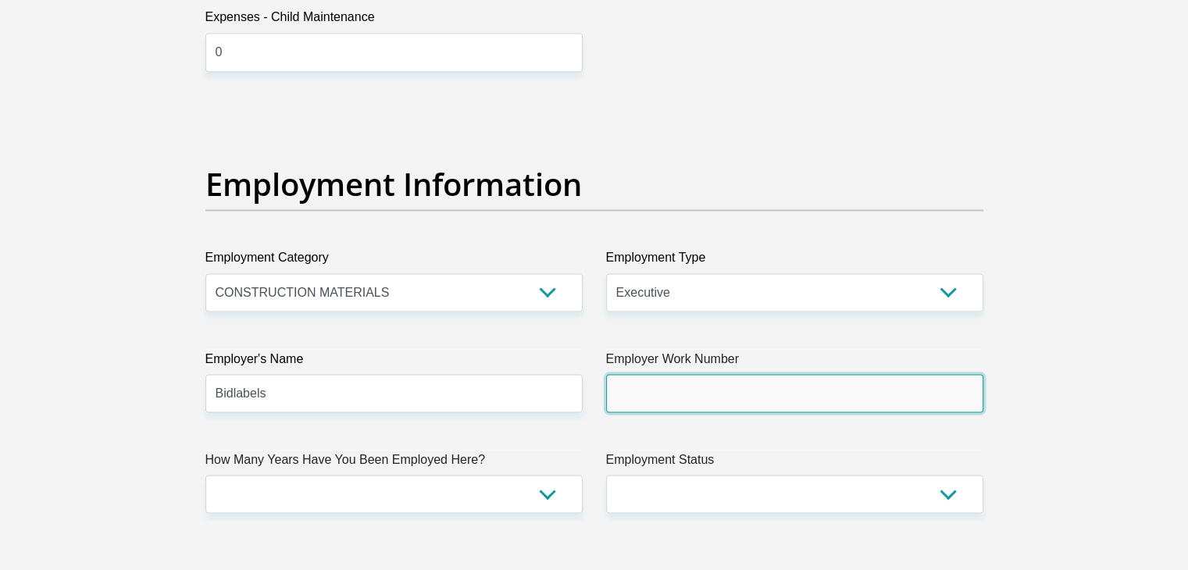
click at [655, 391] on input "Employer Work Number" at bounding box center [794, 393] width 377 height 38
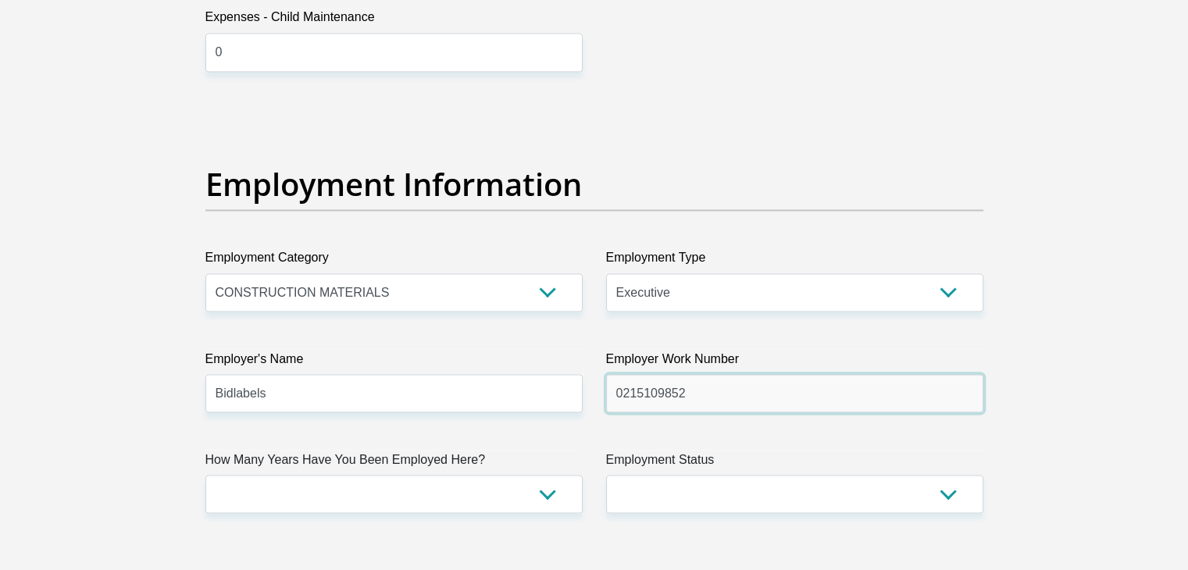
type input "0215109852"
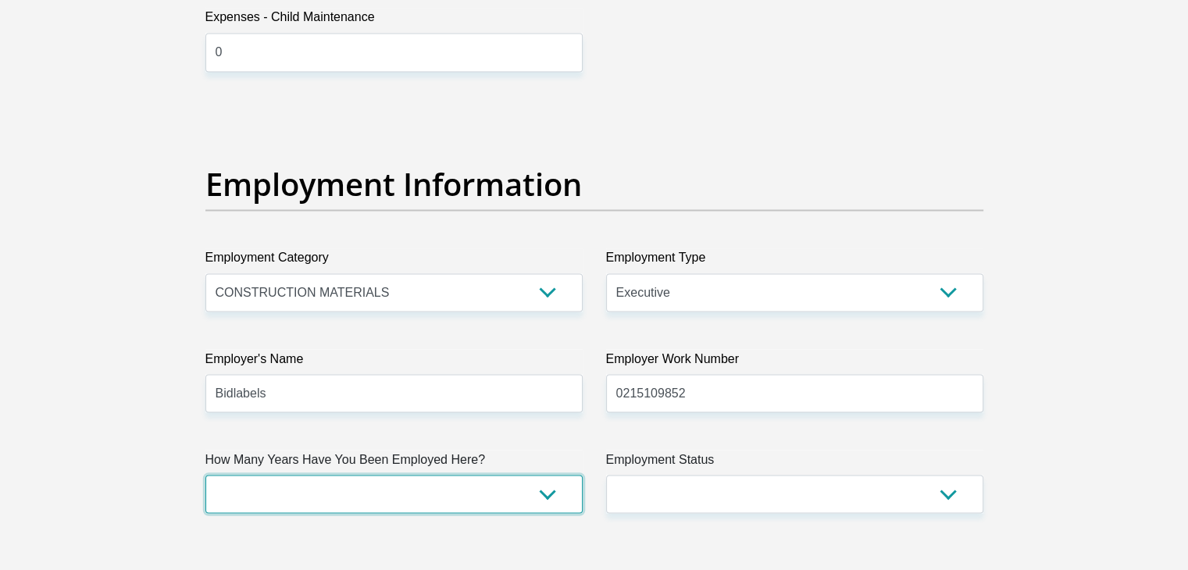
click at [519, 504] on select "less than 1 year 1-3 years 3-5 years 5+ years" at bounding box center [393, 494] width 377 height 38
select select "24"
click at [205, 475] on select "less than 1 year 1-3 years 3-5 years 5+ years" at bounding box center [393, 494] width 377 height 38
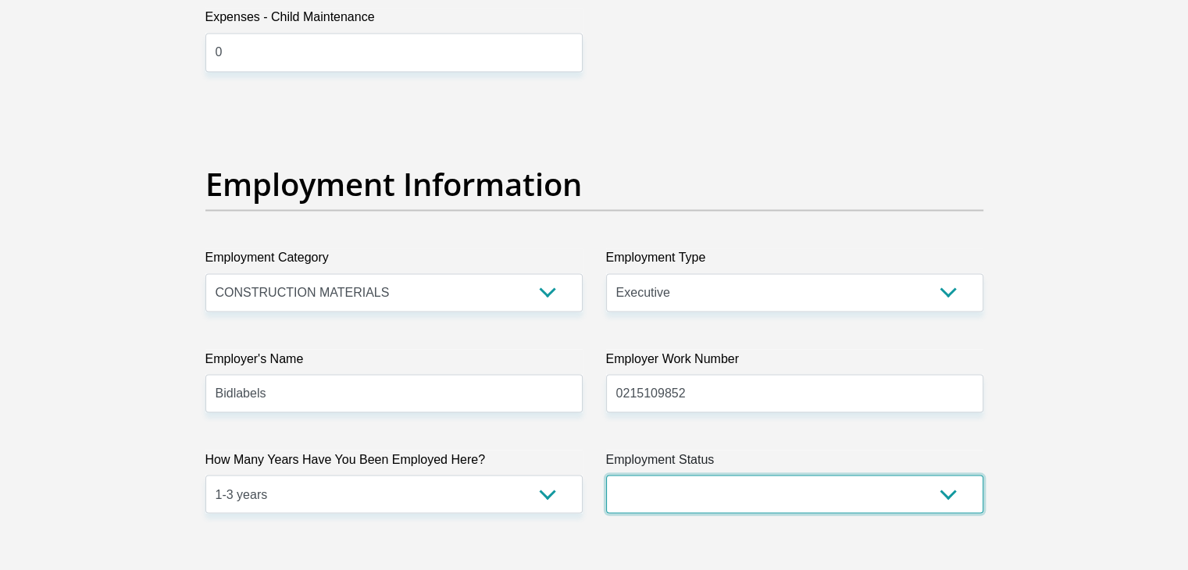
click at [705, 493] on select "Permanent/Full-time Part-time/Casual Contract Worker Self-Employed Housewife Re…" at bounding box center [794, 494] width 377 height 38
select select "1"
click at [606, 475] on select "Permanent/Full-time Part-time/Casual Contract Worker Self-Employed Housewife Re…" at bounding box center [794, 494] width 377 height 38
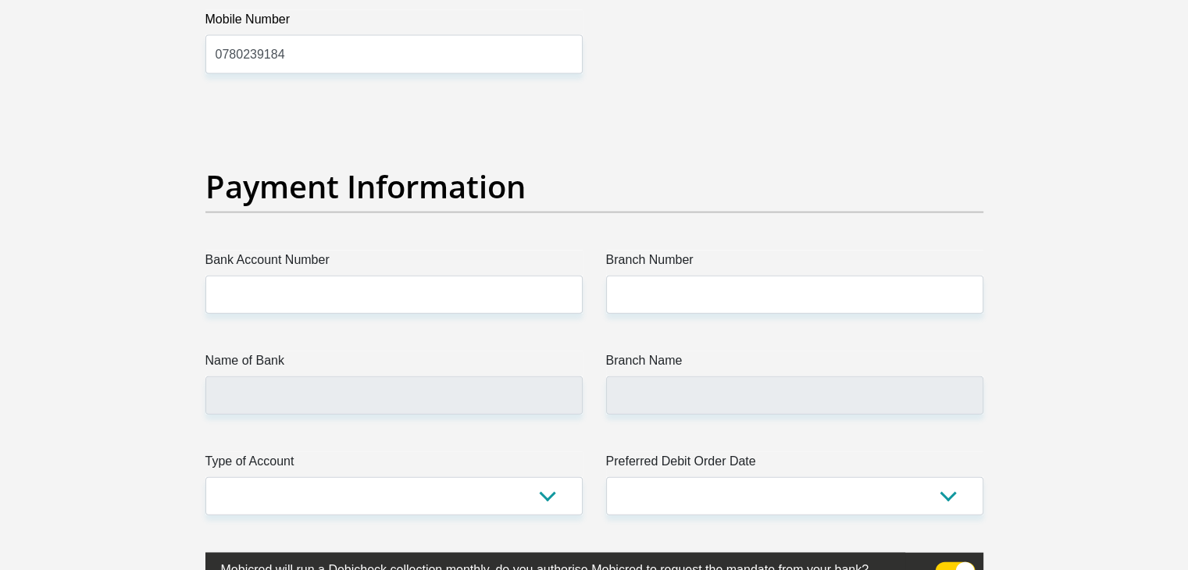
scroll to position [3466, 0]
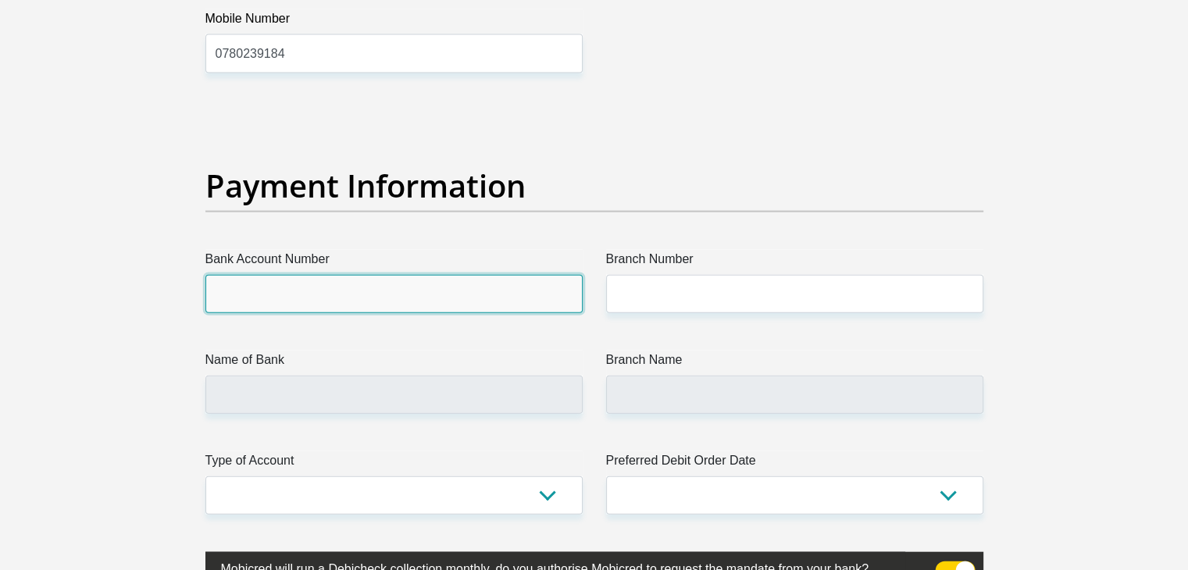
click at [373, 307] on input "Bank Account Number" at bounding box center [393, 294] width 377 height 38
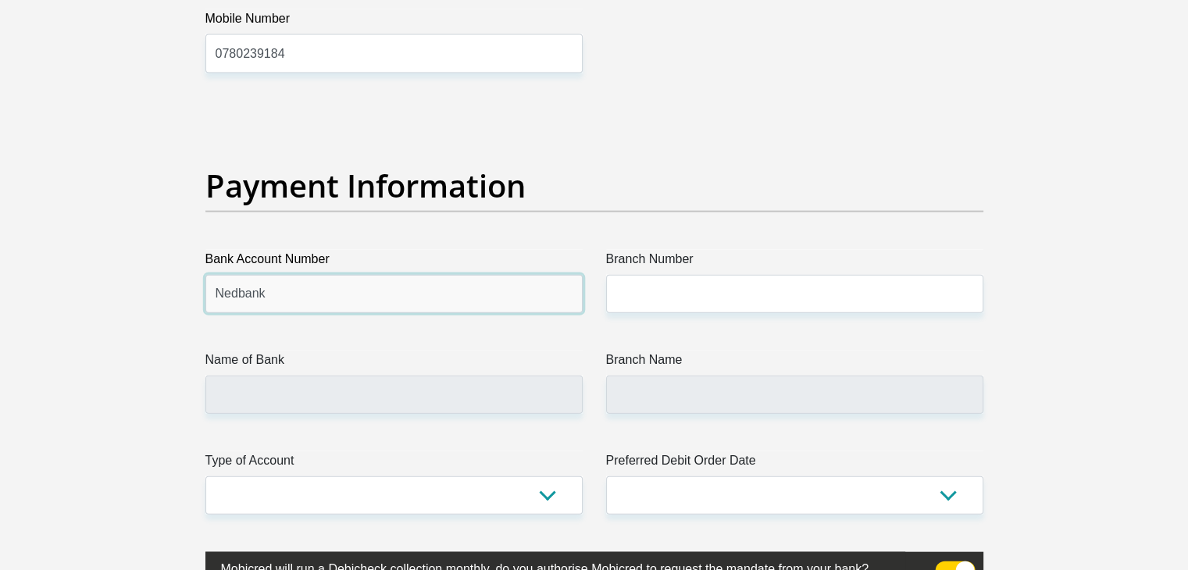
type input "Nedbank"
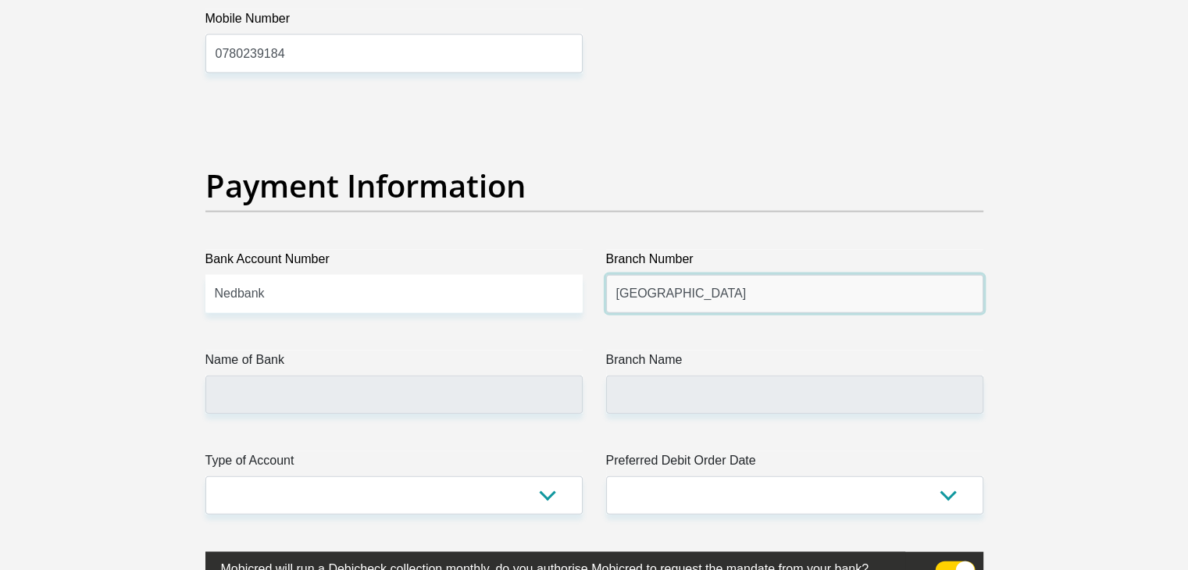
type input "Montague Gardens"
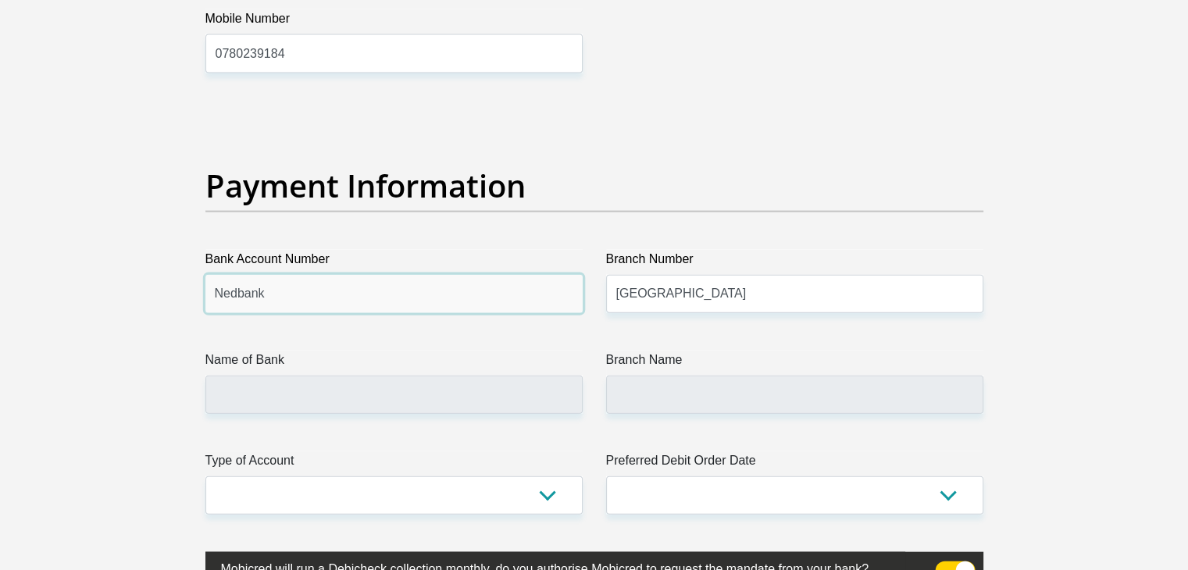
drag, startPoint x: 373, startPoint y: 305, endPoint x: 50, endPoint y: 329, distance: 324.2
type input "112910882"
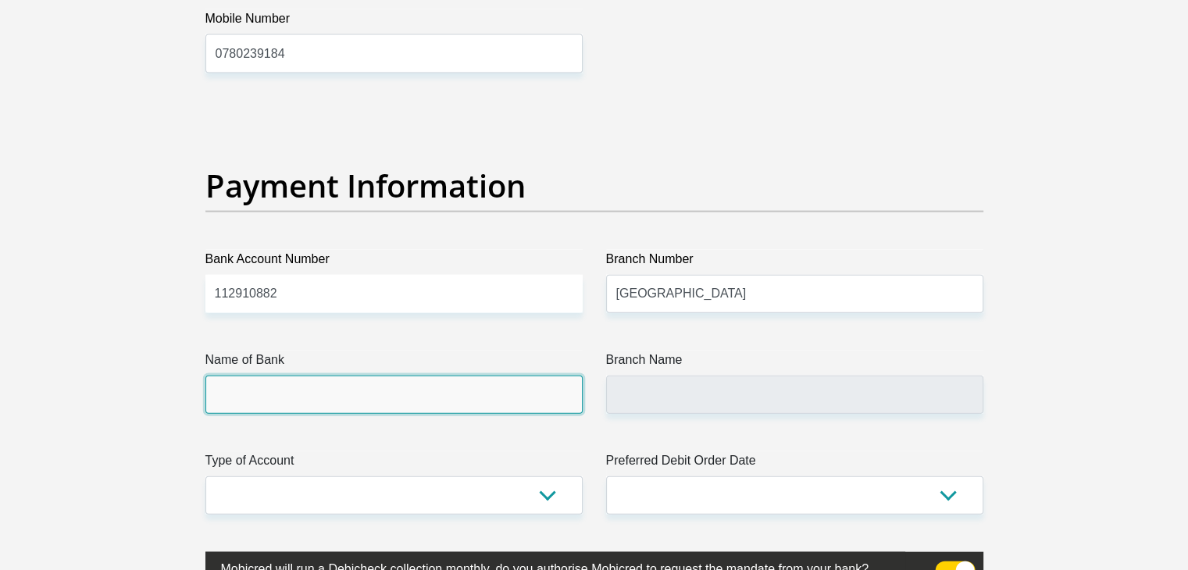
click at [252, 389] on input "Name of Bank" at bounding box center [393, 395] width 377 height 38
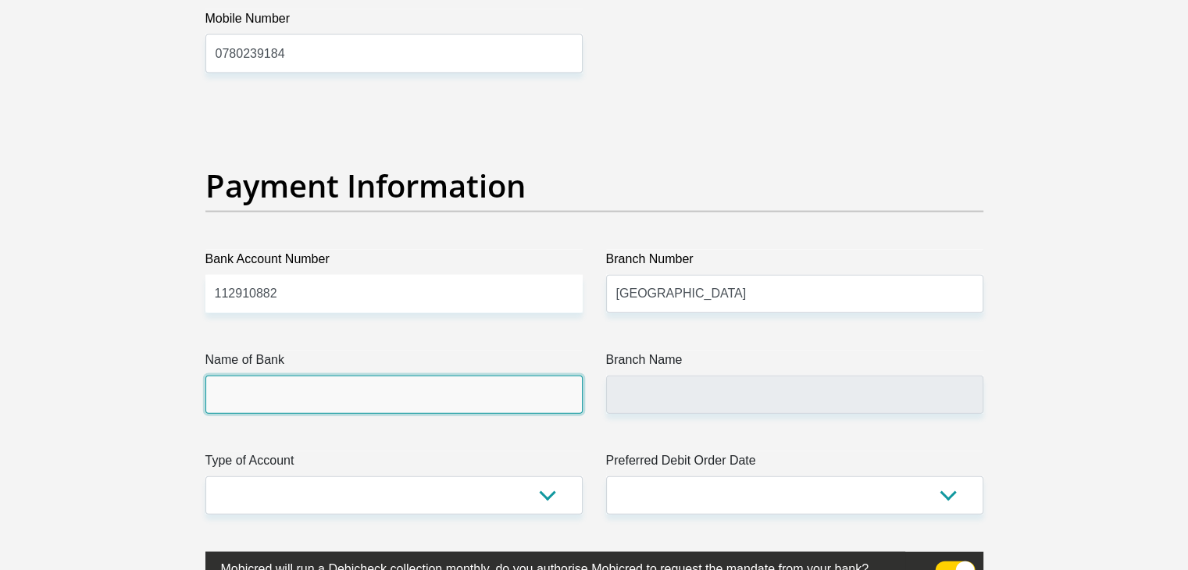
click at [314, 398] on input "Name of Bank" at bounding box center [393, 395] width 377 height 38
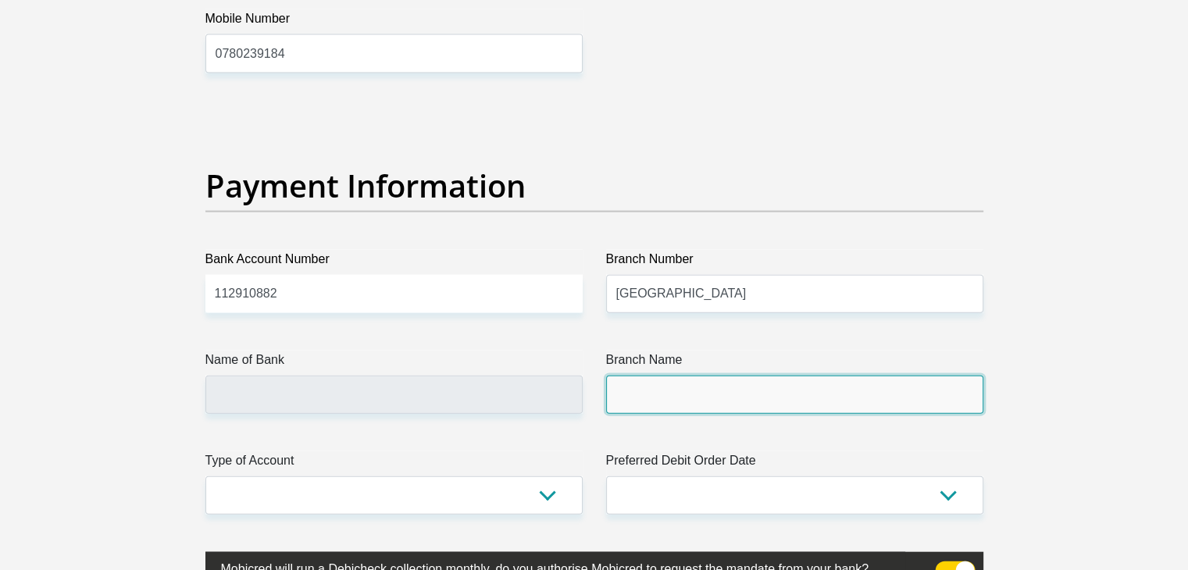
click at [644, 387] on input "Branch Name" at bounding box center [794, 395] width 377 height 38
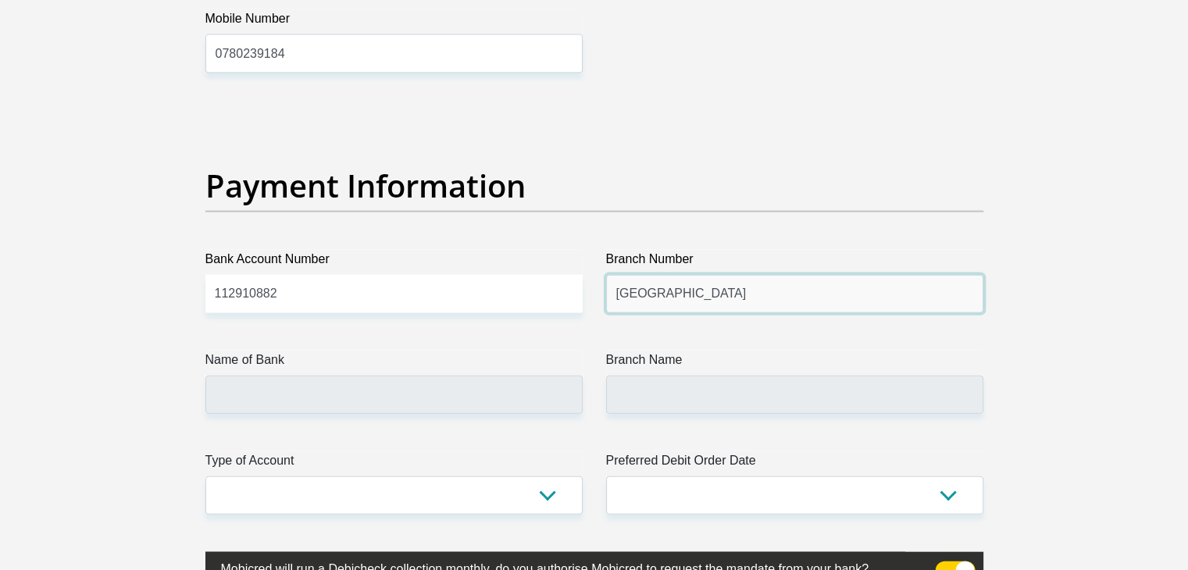
drag, startPoint x: 756, startPoint y: 284, endPoint x: 541, endPoint y: 280, distance: 214.9
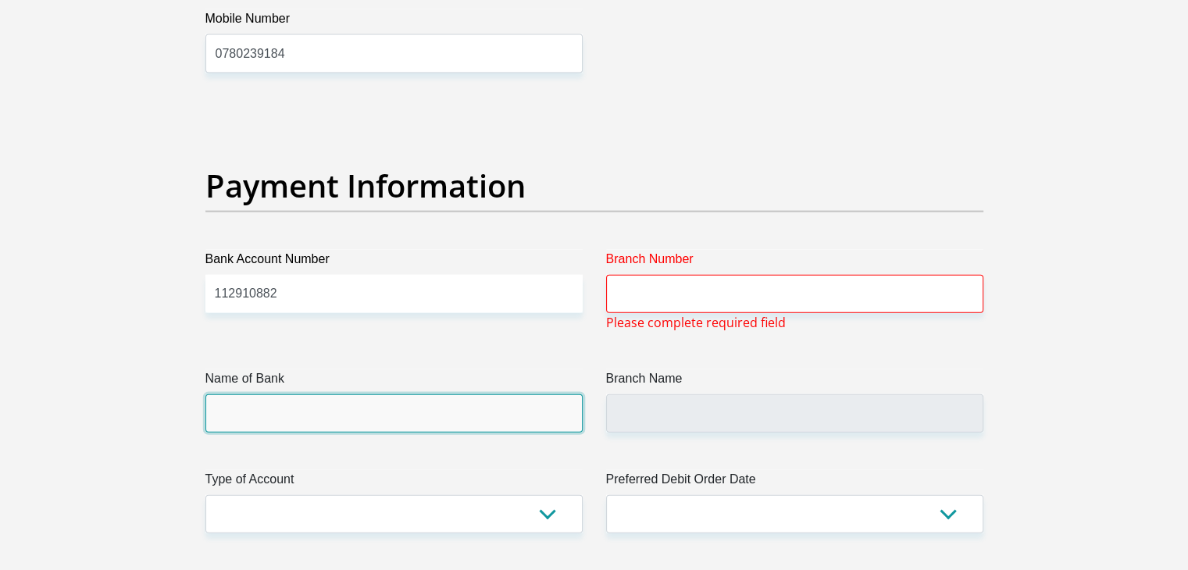
click at [439, 425] on input "Name of Bank" at bounding box center [393, 413] width 377 height 38
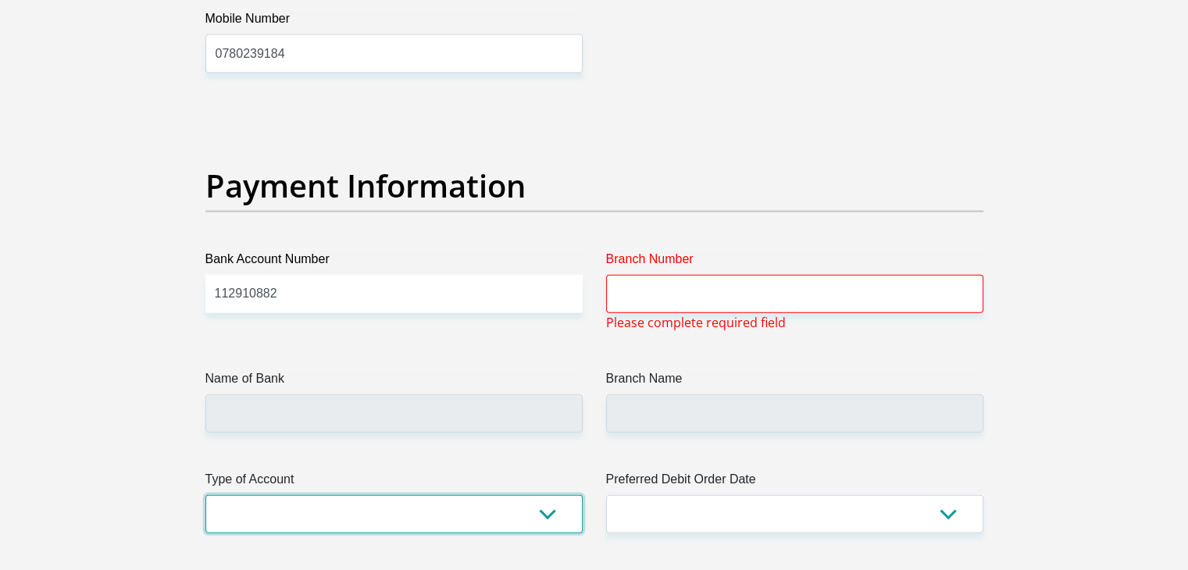
click at [412, 516] on select "Cheque Savings" at bounding box center [393, 514] width 377 height 38
select select "CUR"
click at [205, 495] on select "Cheque Savings" at bounding box center [393, 514] width 377 height 38
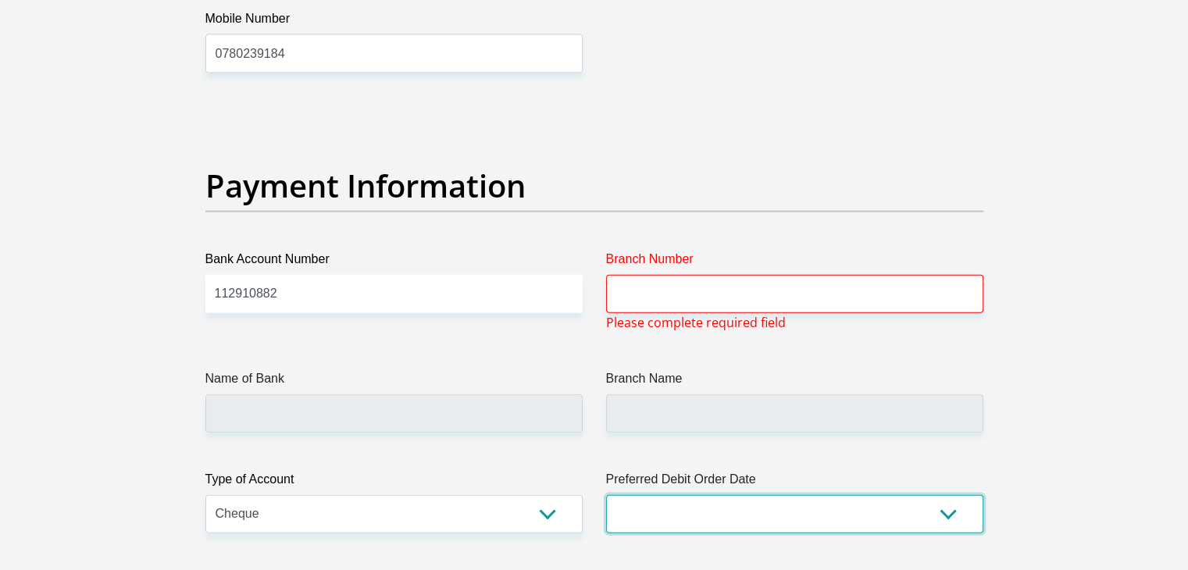
click at [672, 509] on select "1st 2nd 3rd 4th 5th 7th 18th 19th 20th 21st 22nd 23rd 24th 25th 26th 27th 28th …" at bounding box center [794, 514] width 377 height 38
select select "27"
click at [606, 495] on select "1st 2nd 3rd 4th 5th 7th 18th 19th 20th 21st 22nd 23rd 24th 25th 26th 27th 28th …" at bounding box center [794, 514] width 377 height 38
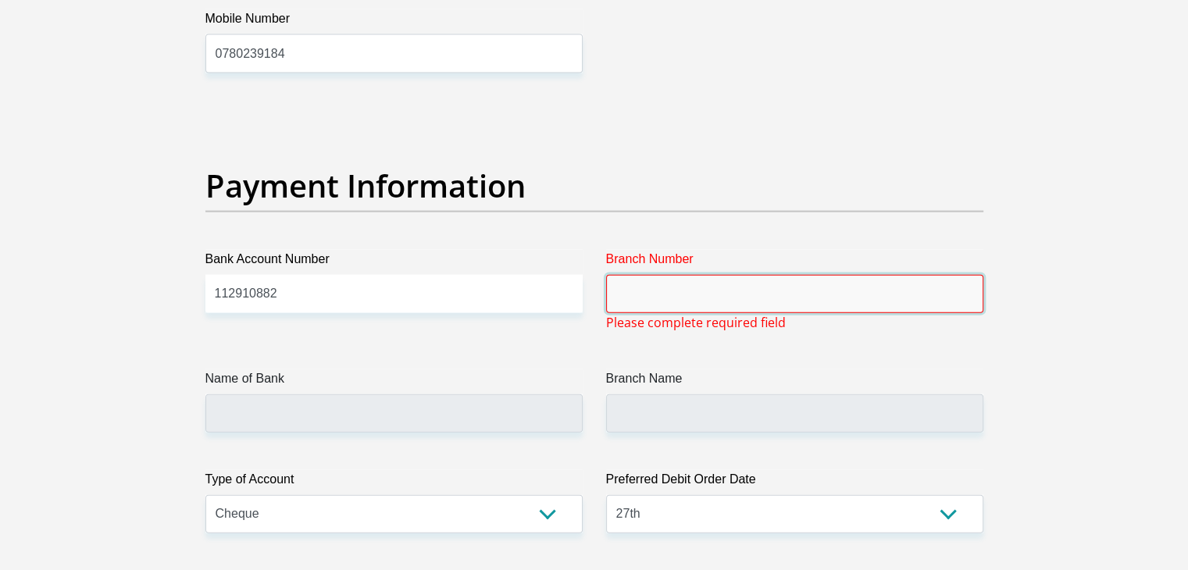
click at [626, 280] on input "Branch Number" at bounding box center [794, 294] width 377 height 38
paste input "198765"
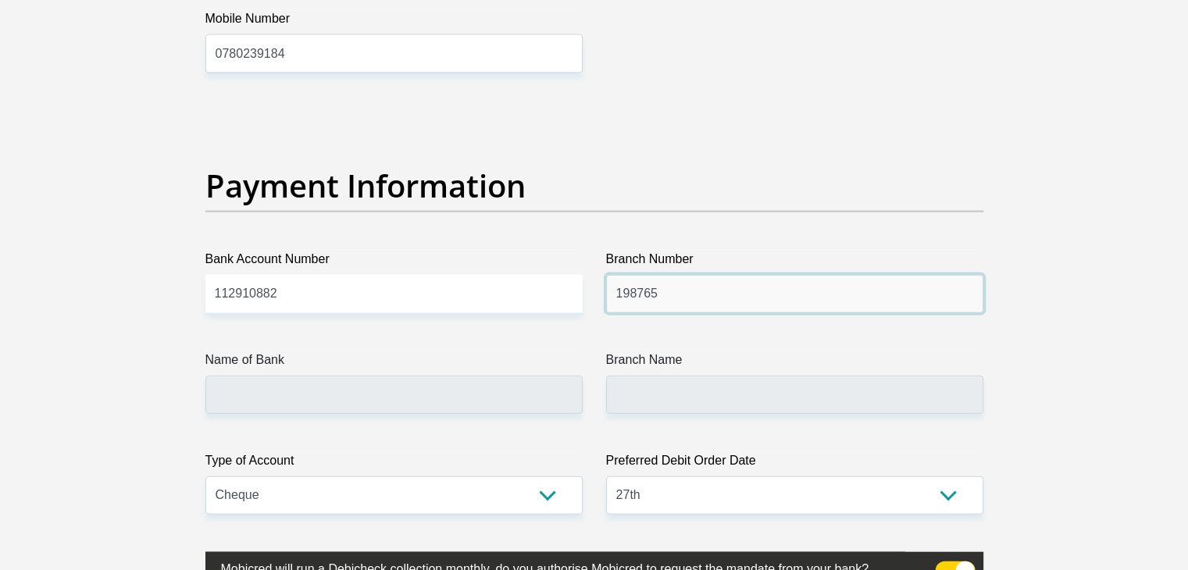
type input "198765"
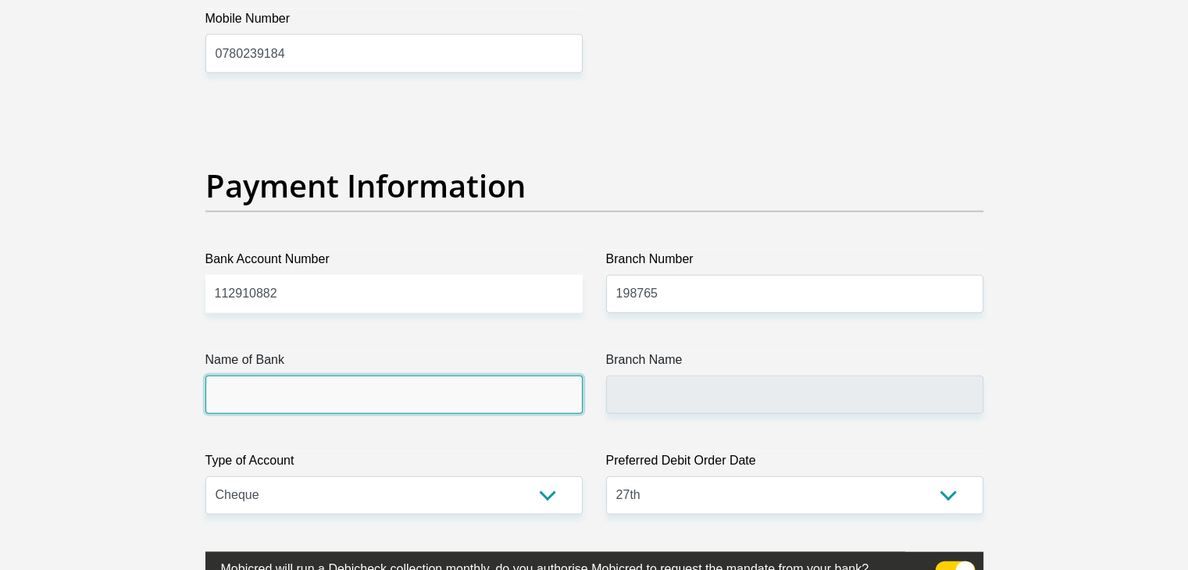
click at [487, 391] on input "Name of Bank" at bounding box center [393, 395] width 377 height 38
type input "NEDBANK"
type input "NEDBANK SOUTH AFRICA"
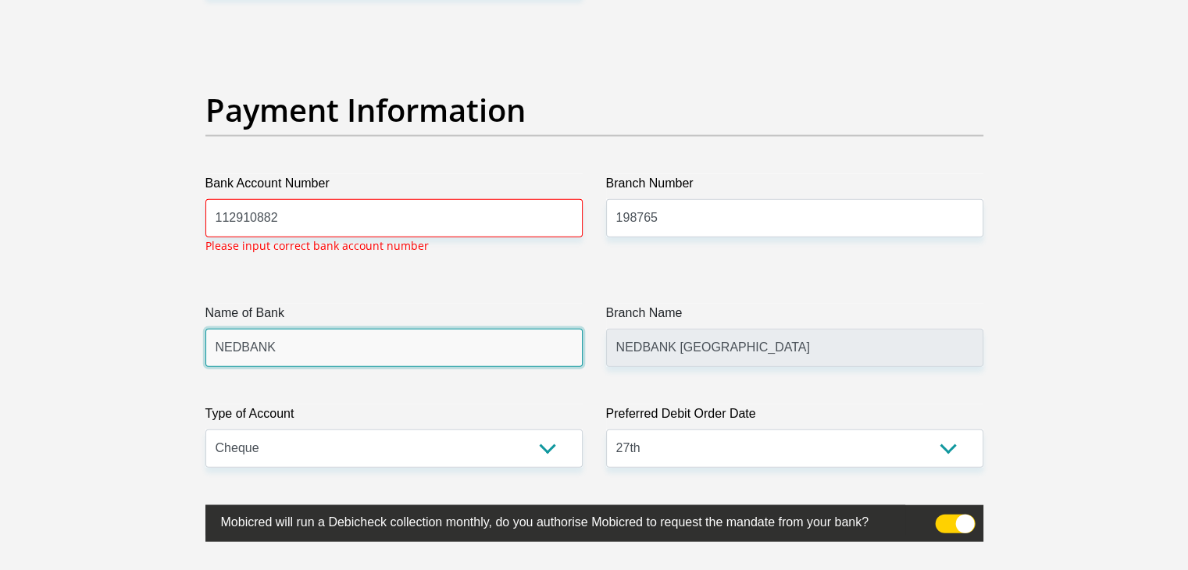
scroll to position [3542, 0]
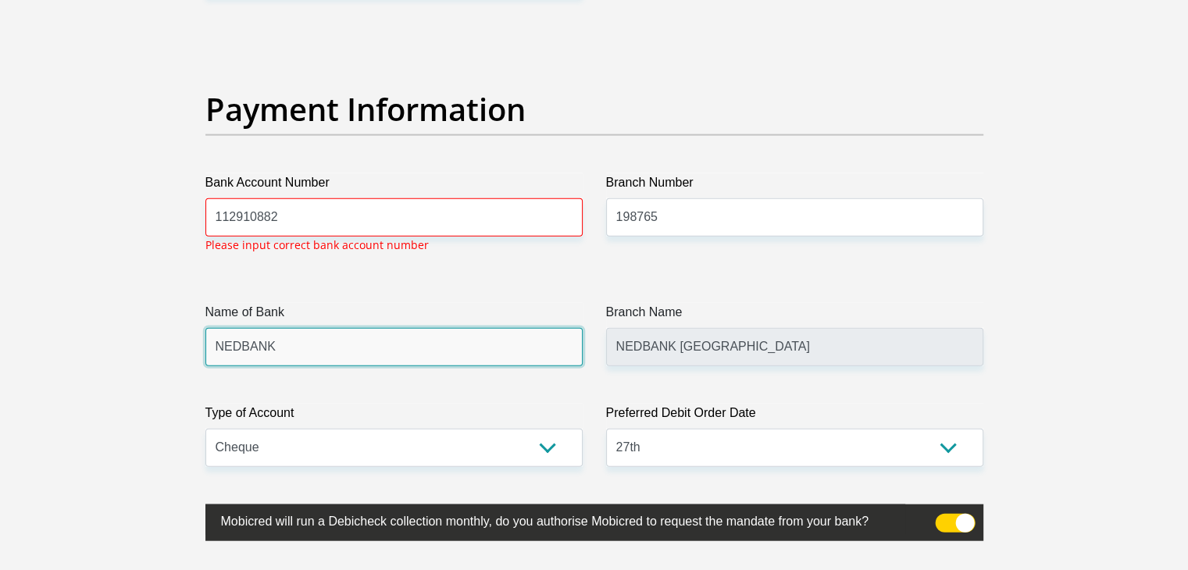
click at [453, 342] on input "NEDBANK" at bounding box center [393, 347] width 377 height 38
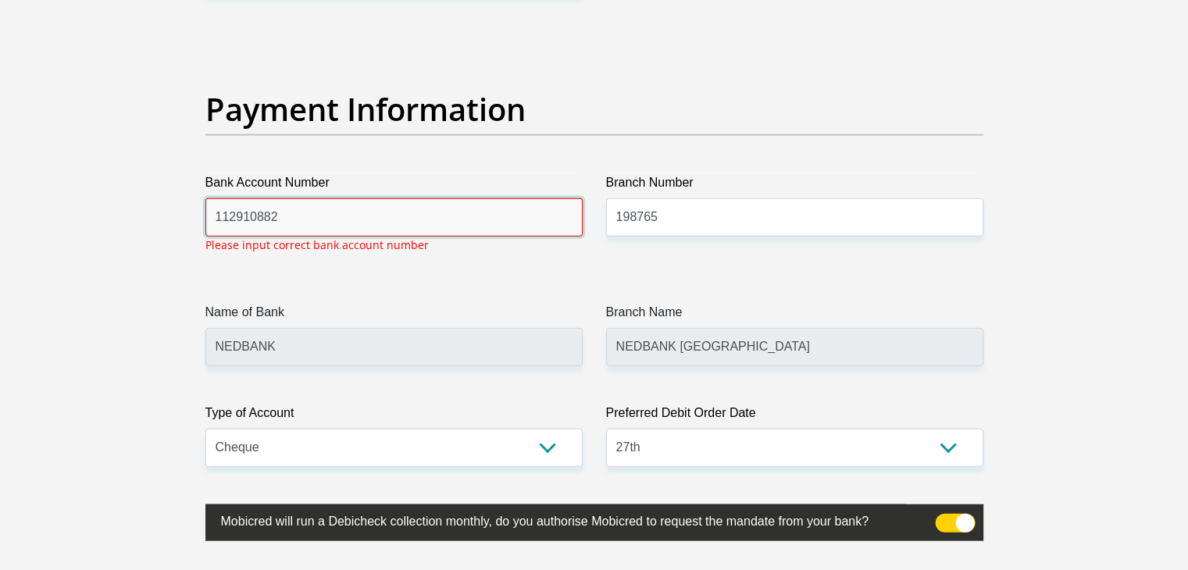
click at [467, 214] on input "112910882" at bounding box center [393, 217] width 377 height 38
click at [234, 216] on input "112910882" at bounding box center [393, 217] width 377 height 38
type input "1121910882"
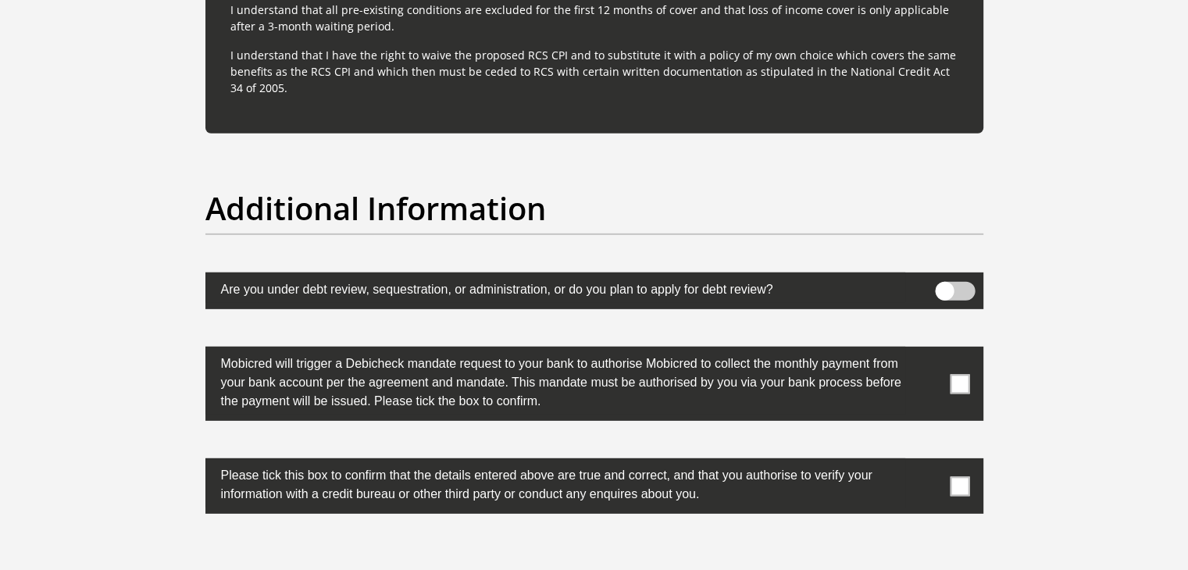
scroll to position [4870, 0]
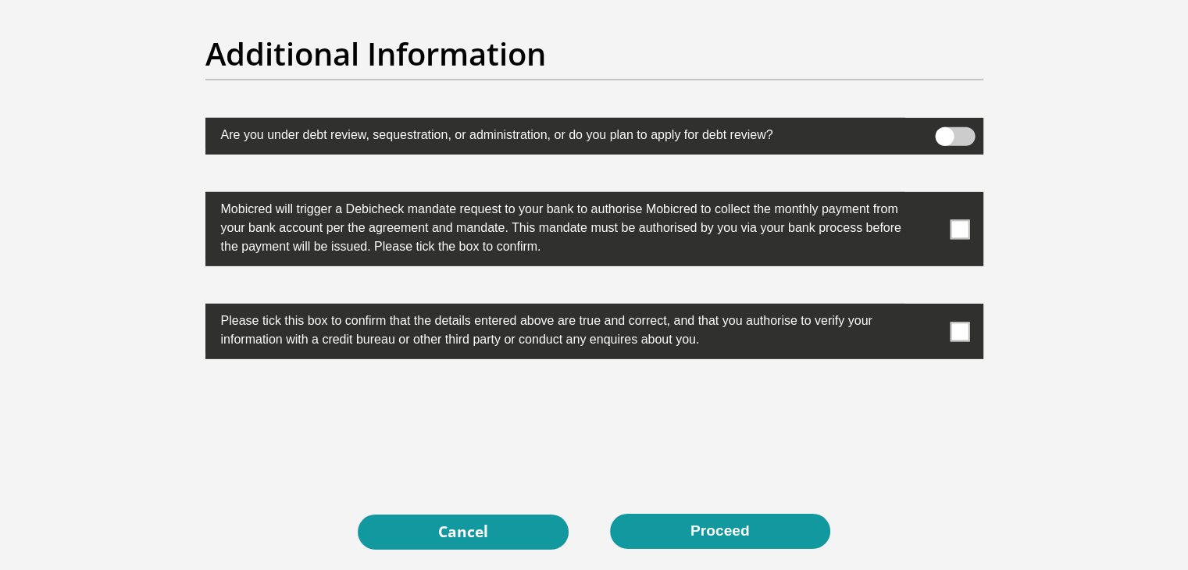
click at [966, 229] on span at bounding box center [960, 230] width 20 height 20
click at [929, 196] on input "checkbox" at bounding box center [929, 196] width 0 height 0
click at [965, 326] on span at bounding box center [960, 332] width 20 height 20
click at [929, 308] on input "checkbox" at bounding box center [929, 308] width 0 height 0
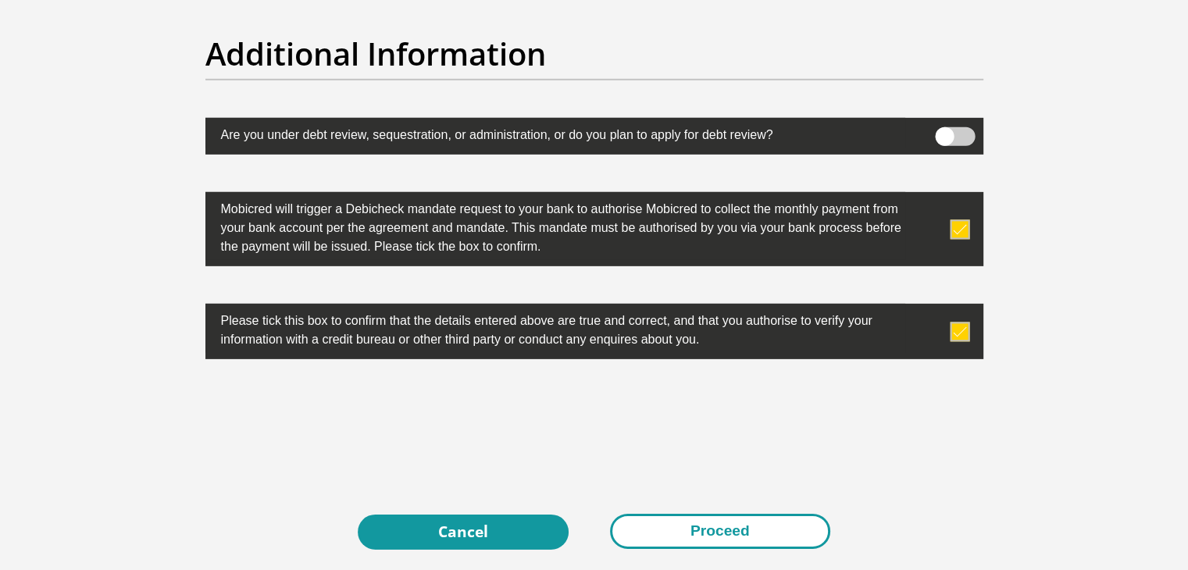
click at [698, 531] on button "Proceed" at bounding box center [720, 531] width 220 height 35
click at [708, 538] on button "Proceed" at bounding box center [720, 531] width 220 height 35
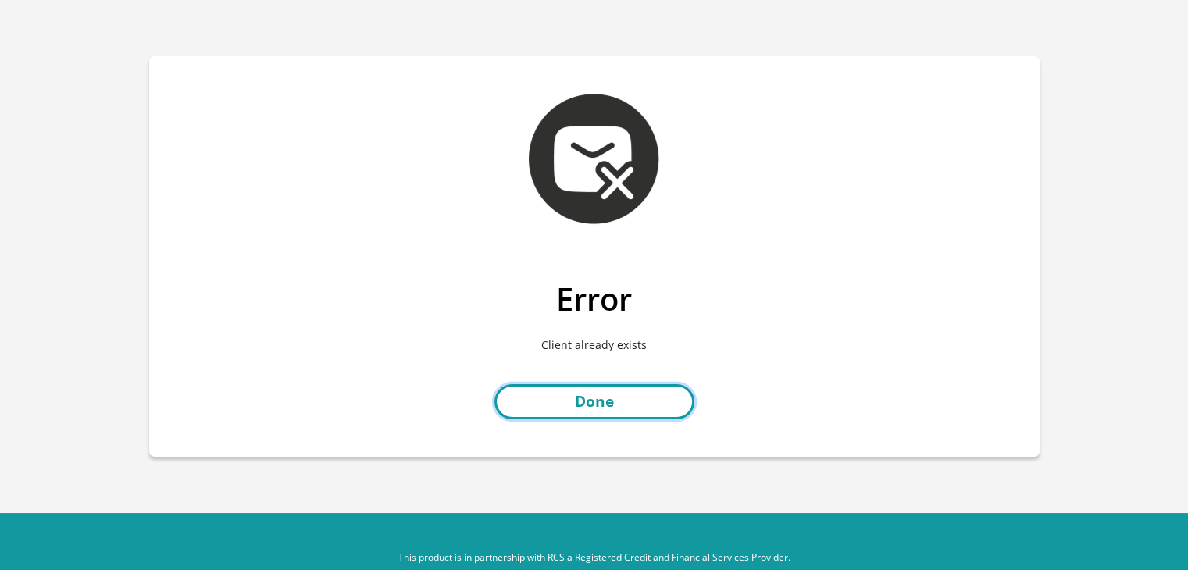
click at [653, 405] on link "Done" at bounding box center [594, 401] width 200 height 35
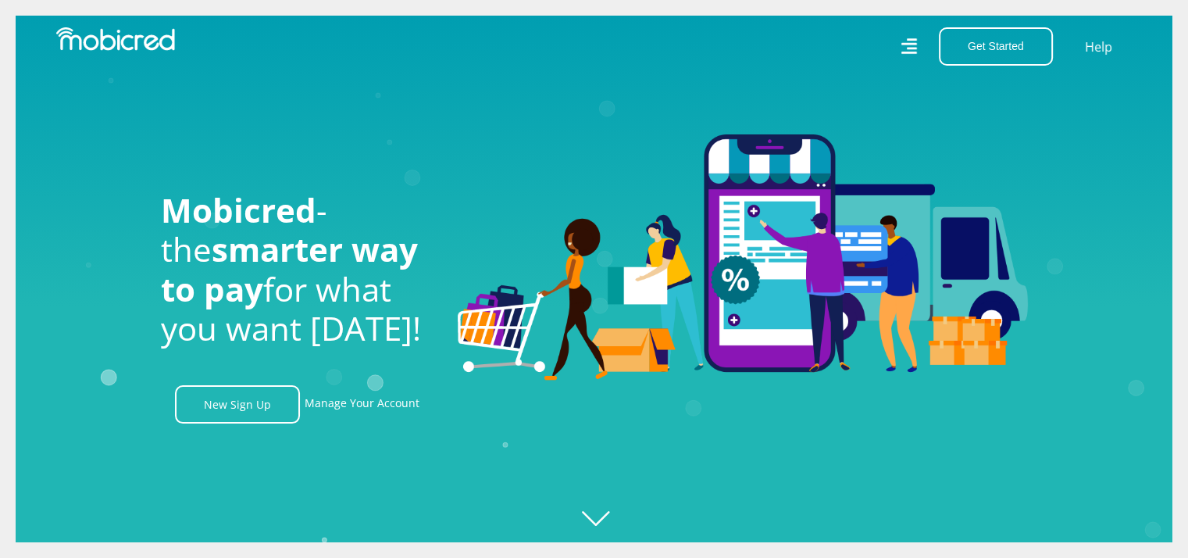
click at [904, 48] on icon at bounding box center [909, 45] width 16 height 23
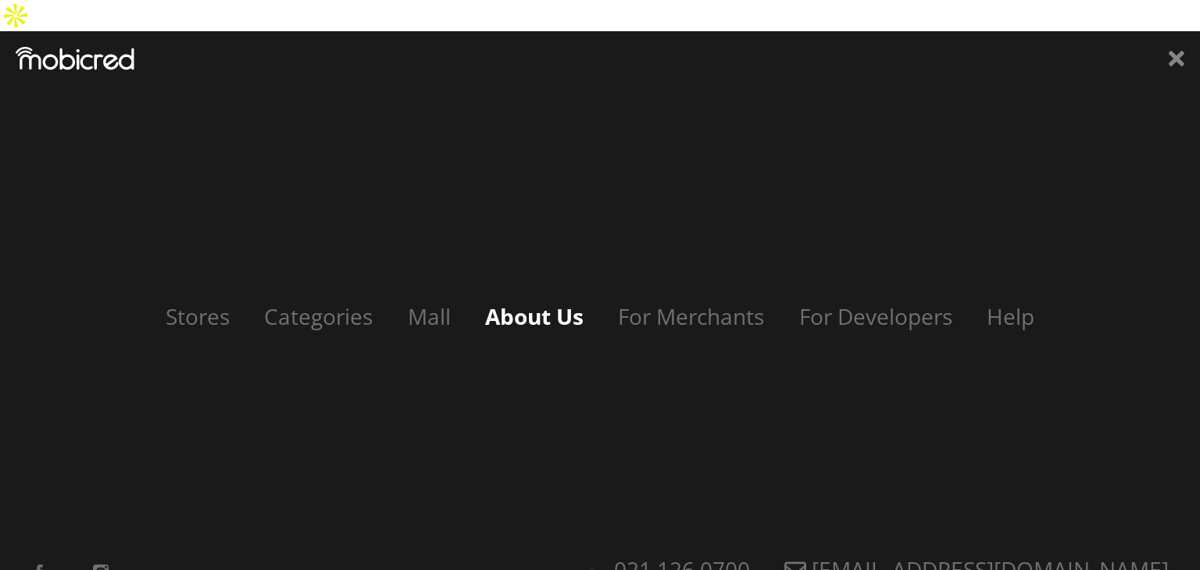
scroll to position [0, 2003]
click at [1172, 51] on icon at bounding box center [1177, 59] width 16 height 16
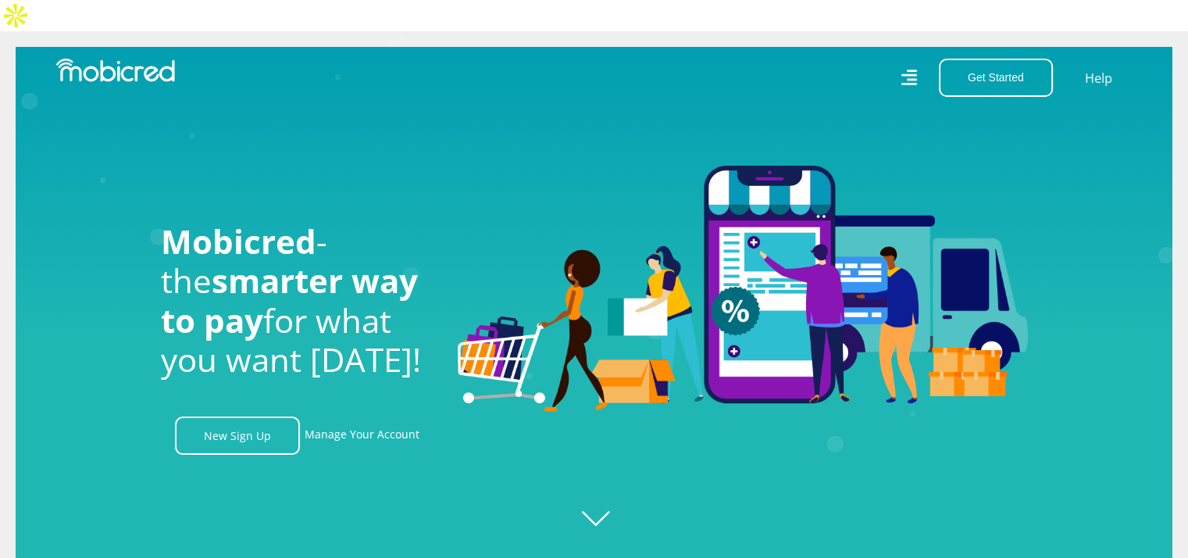
scroll to position [0, 2893]
click at [404, 416] on link "Manage Your Account" at bounding box center [362, 435] width 115 height 38
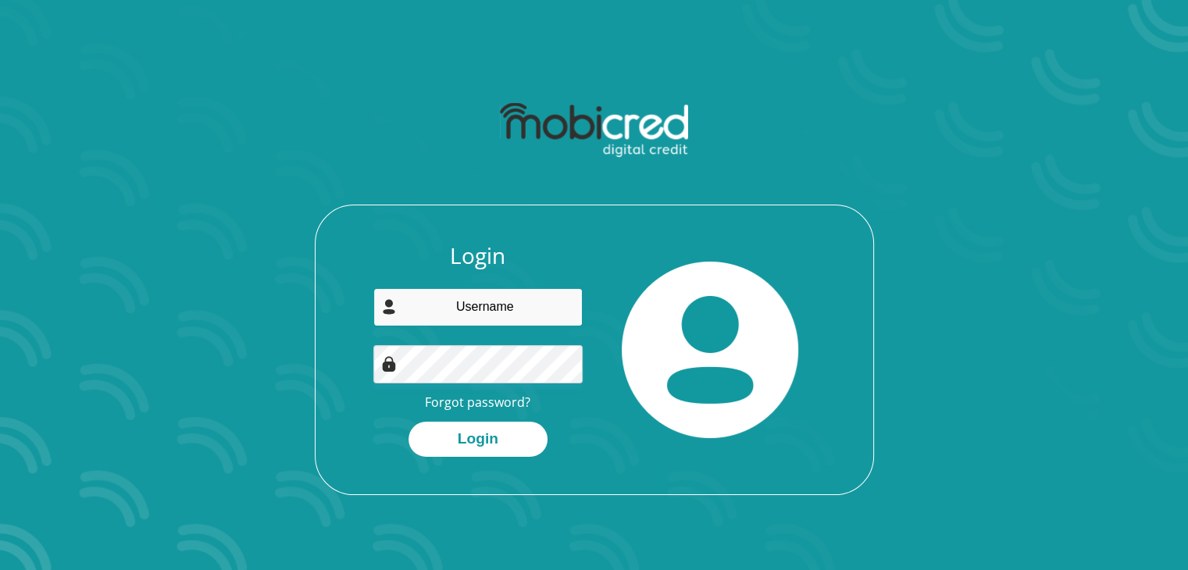
click at [473, 307] on input "email" at bounding box center [477, 307] width 209 height 38
type input "candicebillowes01@gmail.com"
click at [409, 422] on button "Login" at bounding box center [478, 439] width 139 height 35
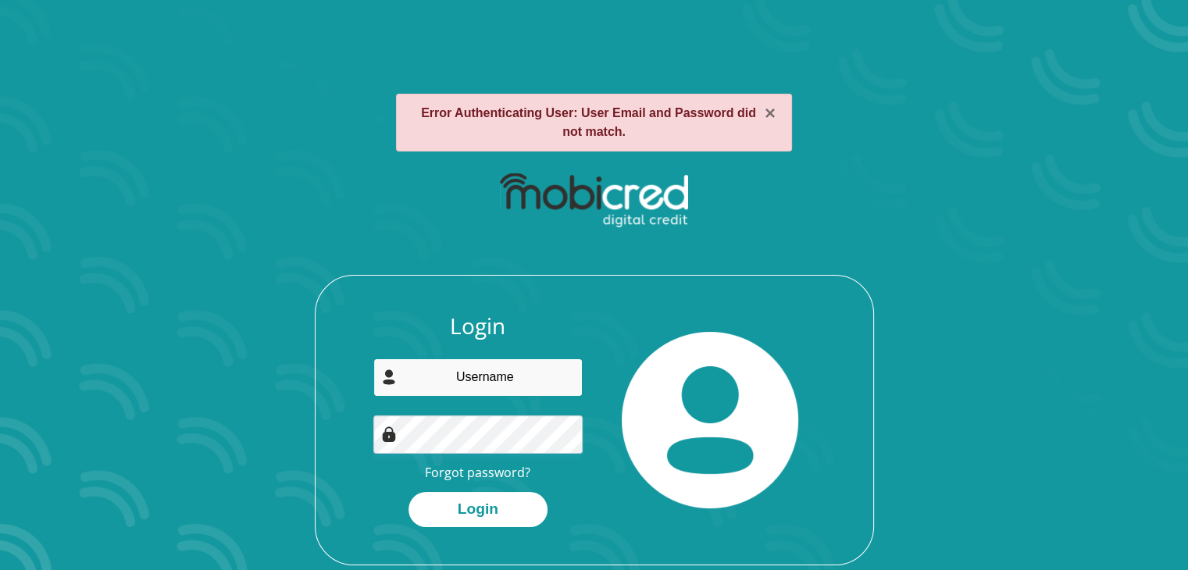
click at [499, 372] on input "email" at bounding box center [477, 378] width 209 height 38
type input "[EMAIL_ADDRESS][DOMAIN_NAME]"
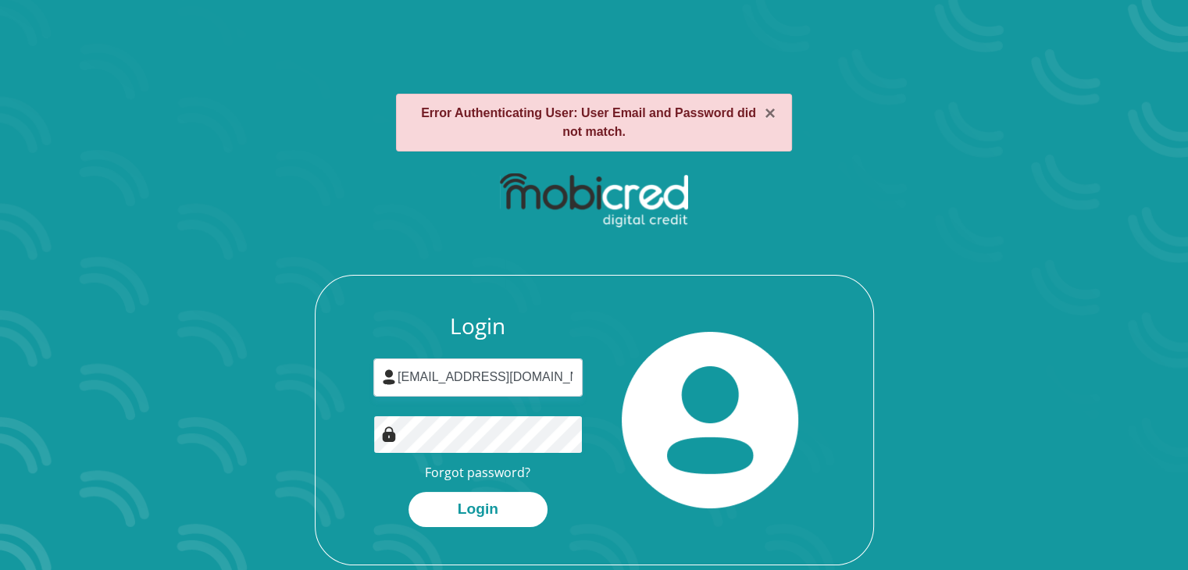
click at [409, 492] on button "Login" at bounding box center [478, 509] width 139 height 35
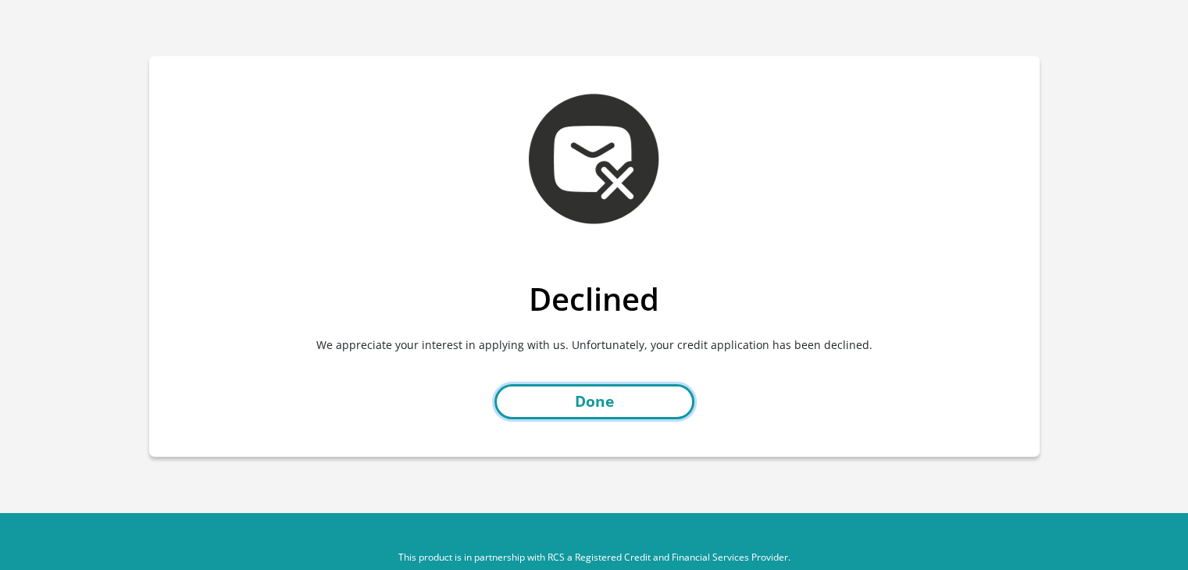
click at [529, 400] on link "Done" at bounding box center [594, 401] width 200 height 35
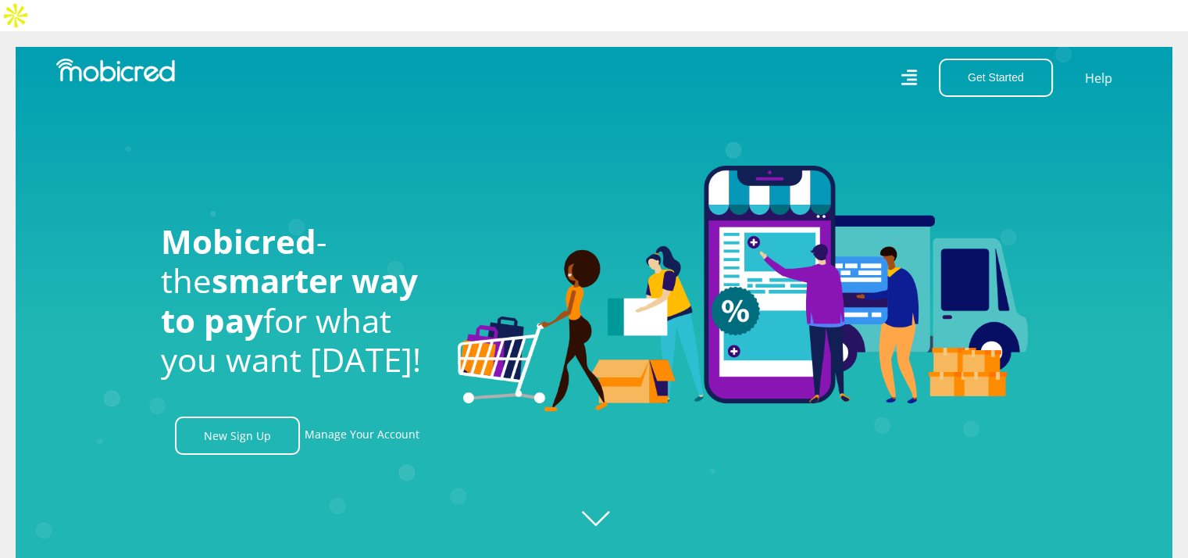
scroll to position [0, 2672]
